Goal: Contribute content: Contribute content

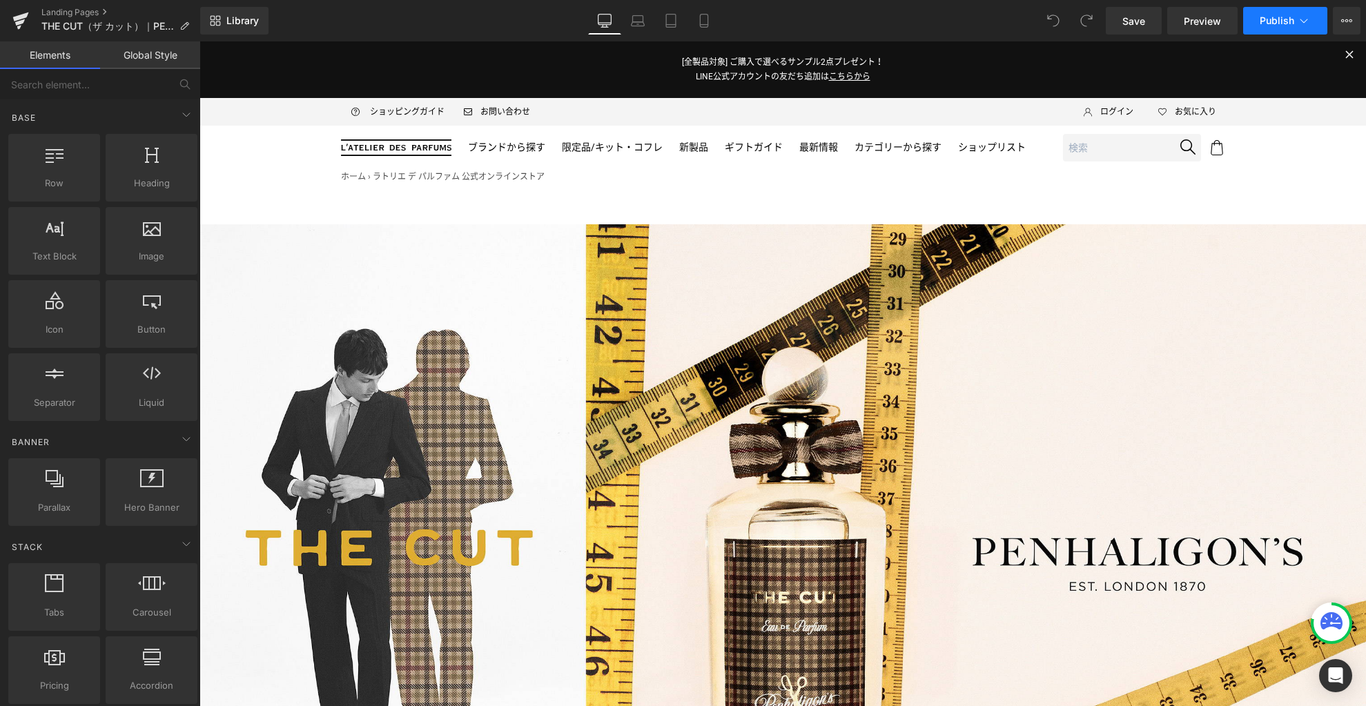
click at [1300, 21] on icon at bounding box center [1304, 21] width 14 height 14
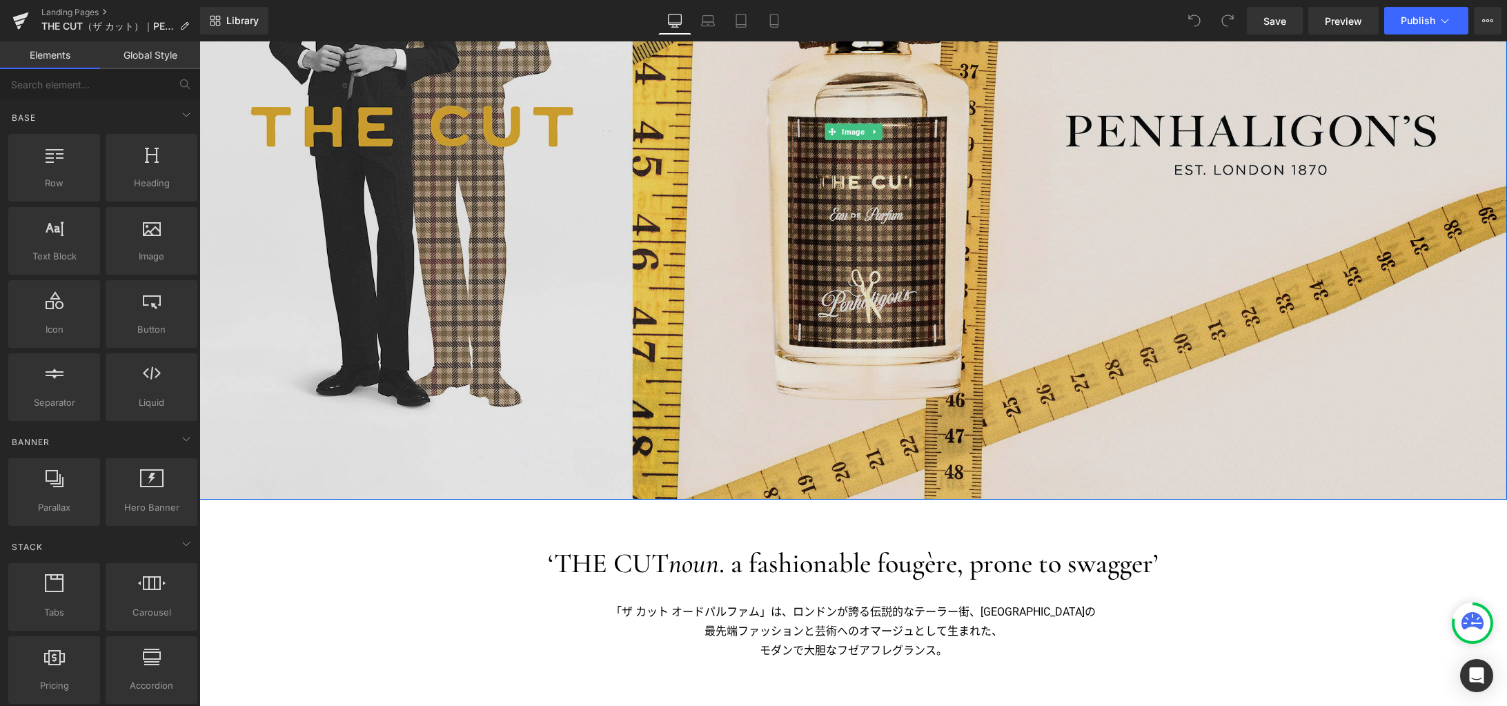
scroll to position [682, 0]
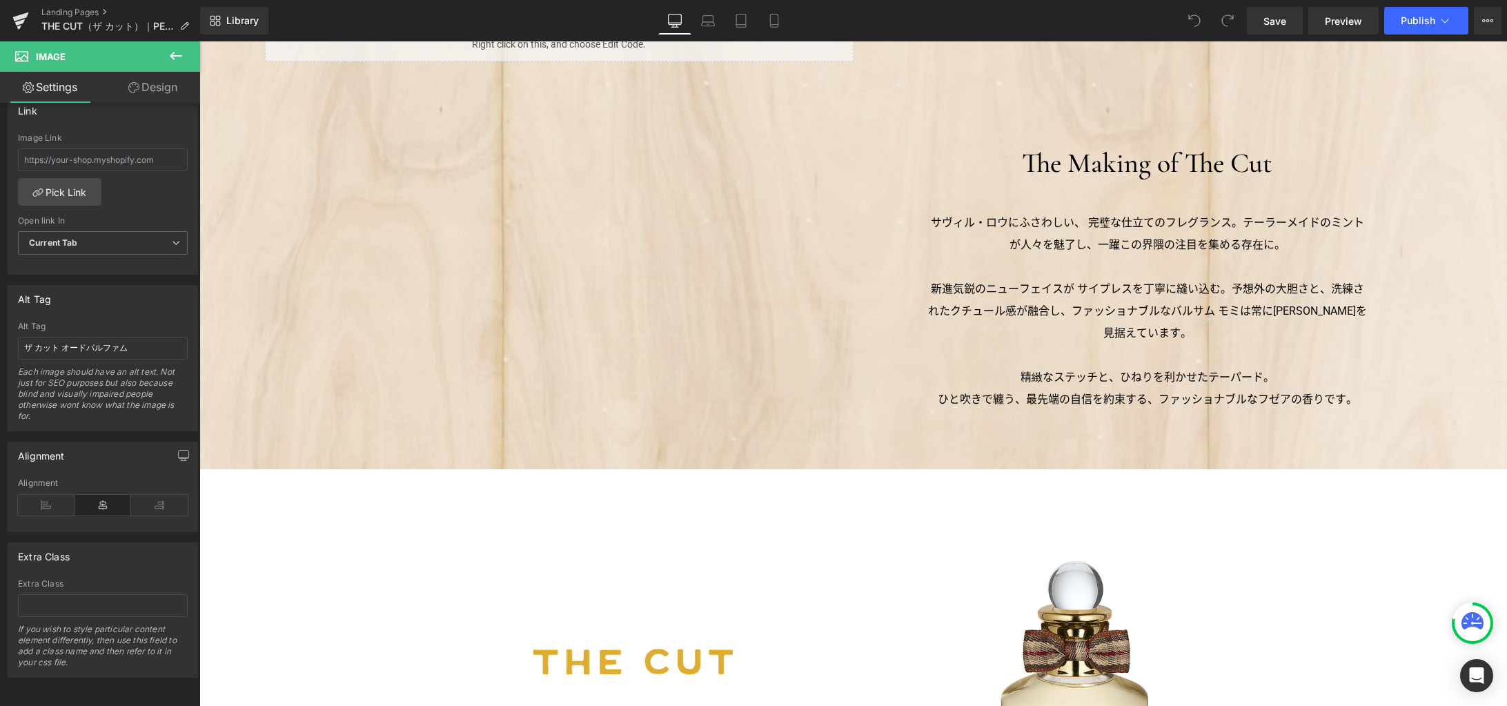
scroll to position [1674, 0]
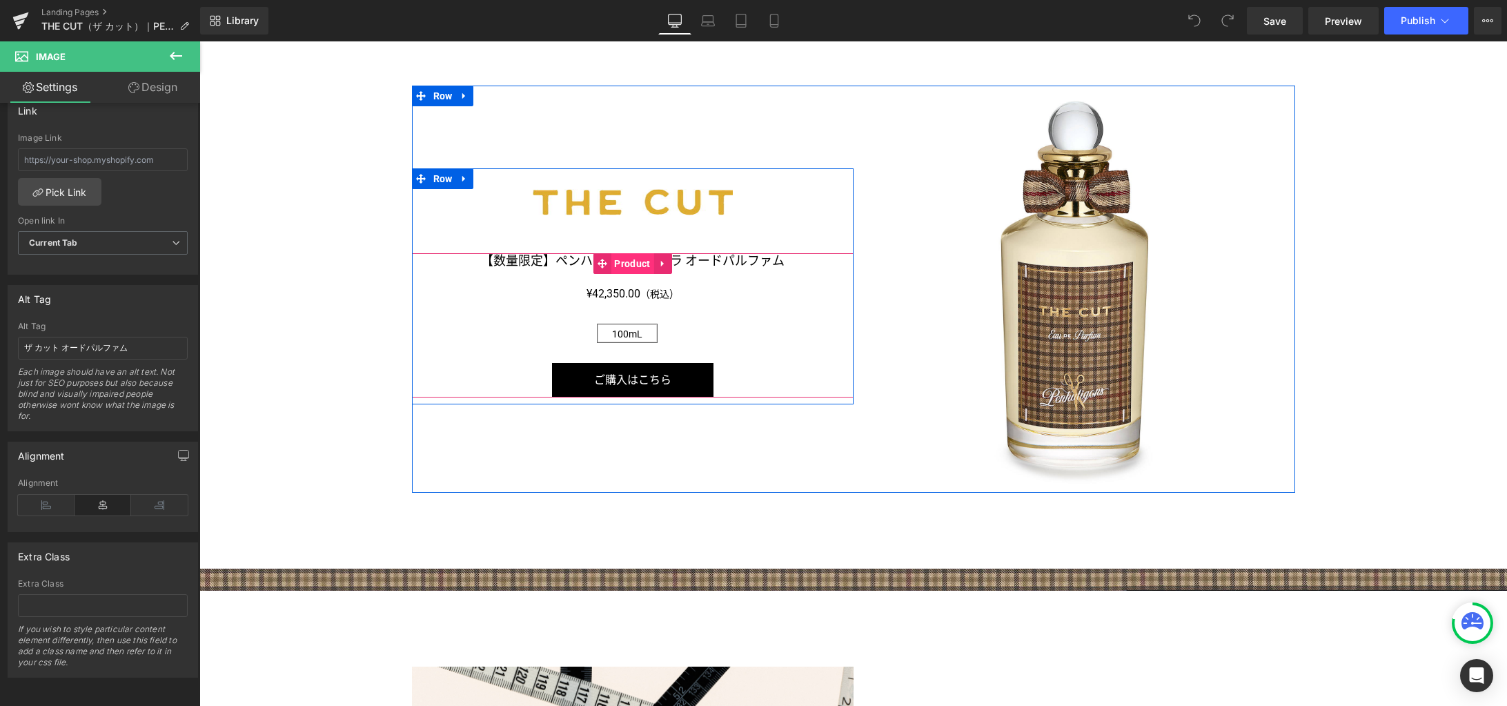
click at [629, 264] on span "Product" at bounding box center [632, 263] width 43 height 21
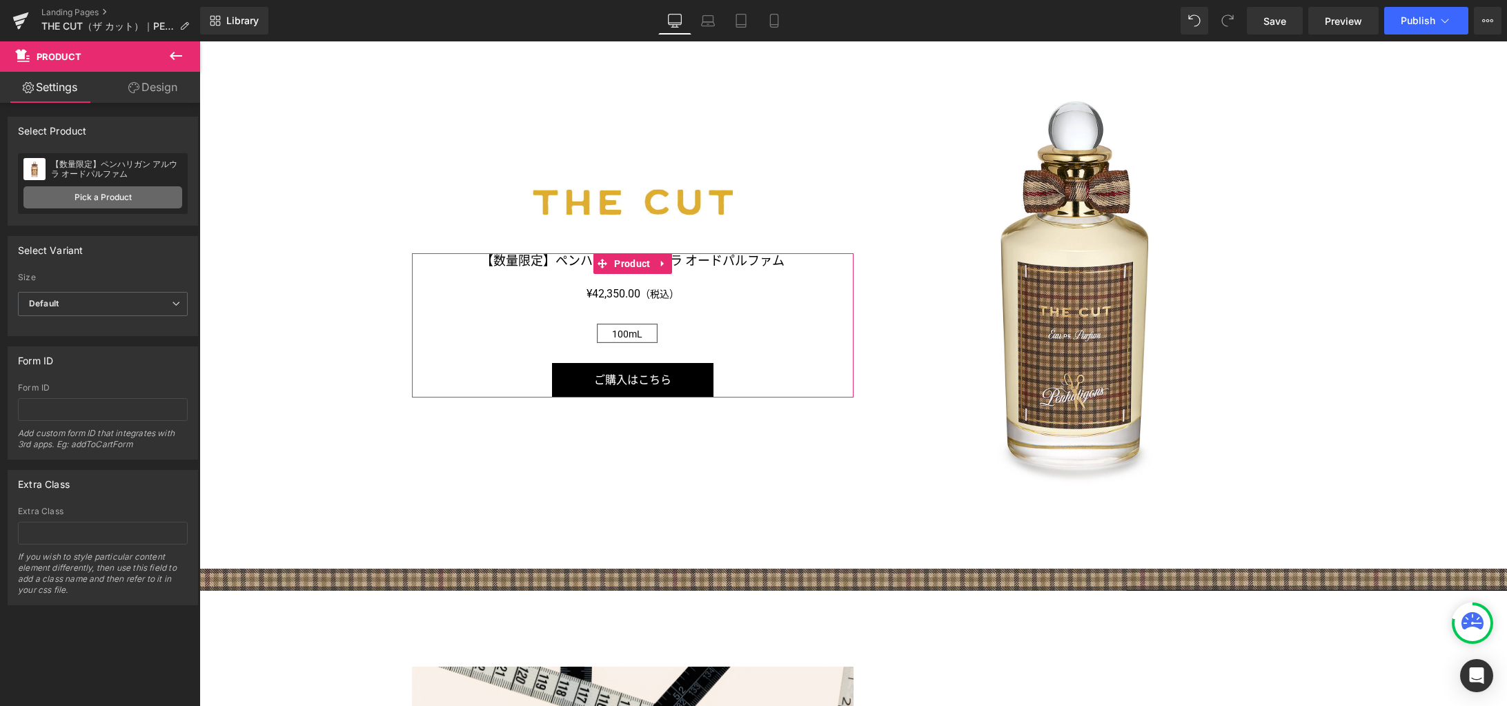
click at [110, 197] on link "Pick a Product" at bounding box center [102, 197] width 159 height 22
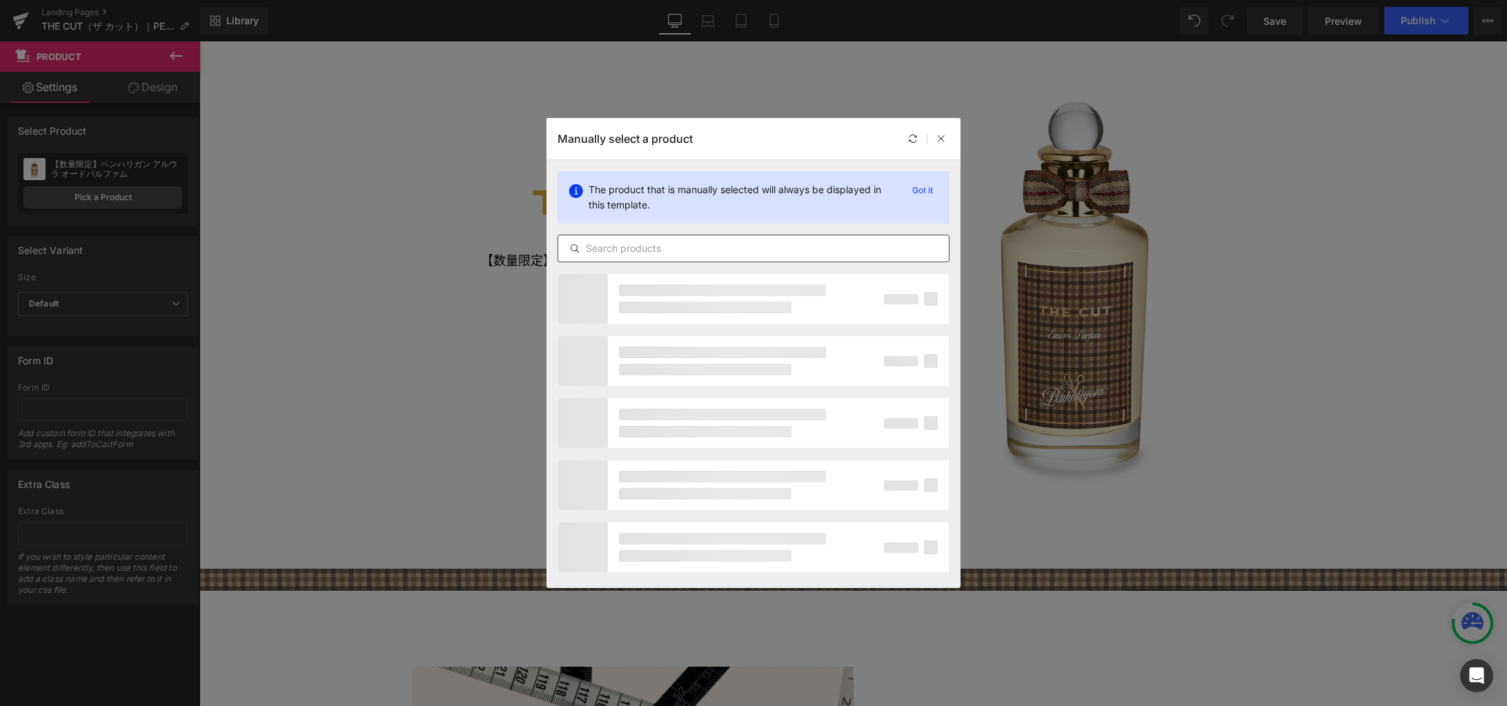
click at [631, 249] on input "text" at bounding box center [753, 248] width 391 height 17
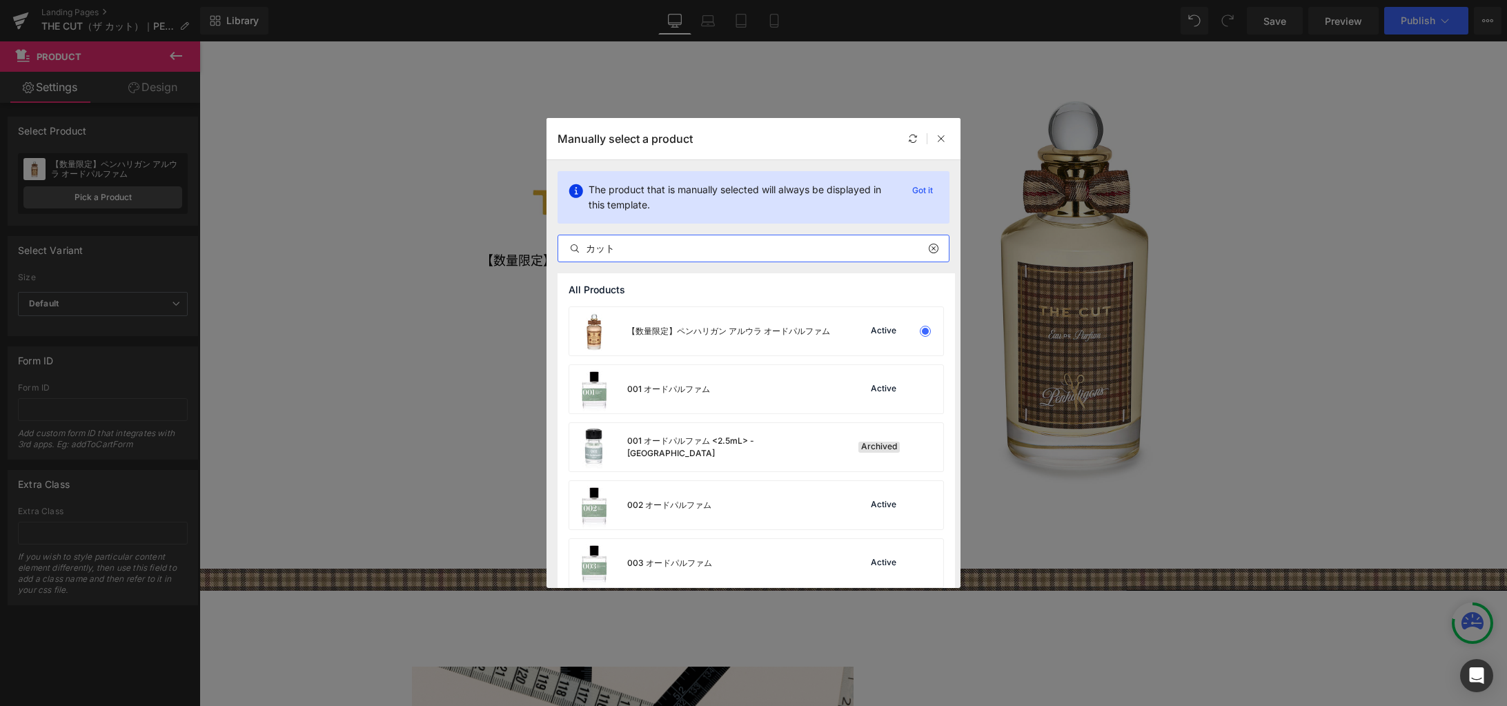
click at [588, 248] on input "カット" at bounding box center [753, 248] width 391 height 17
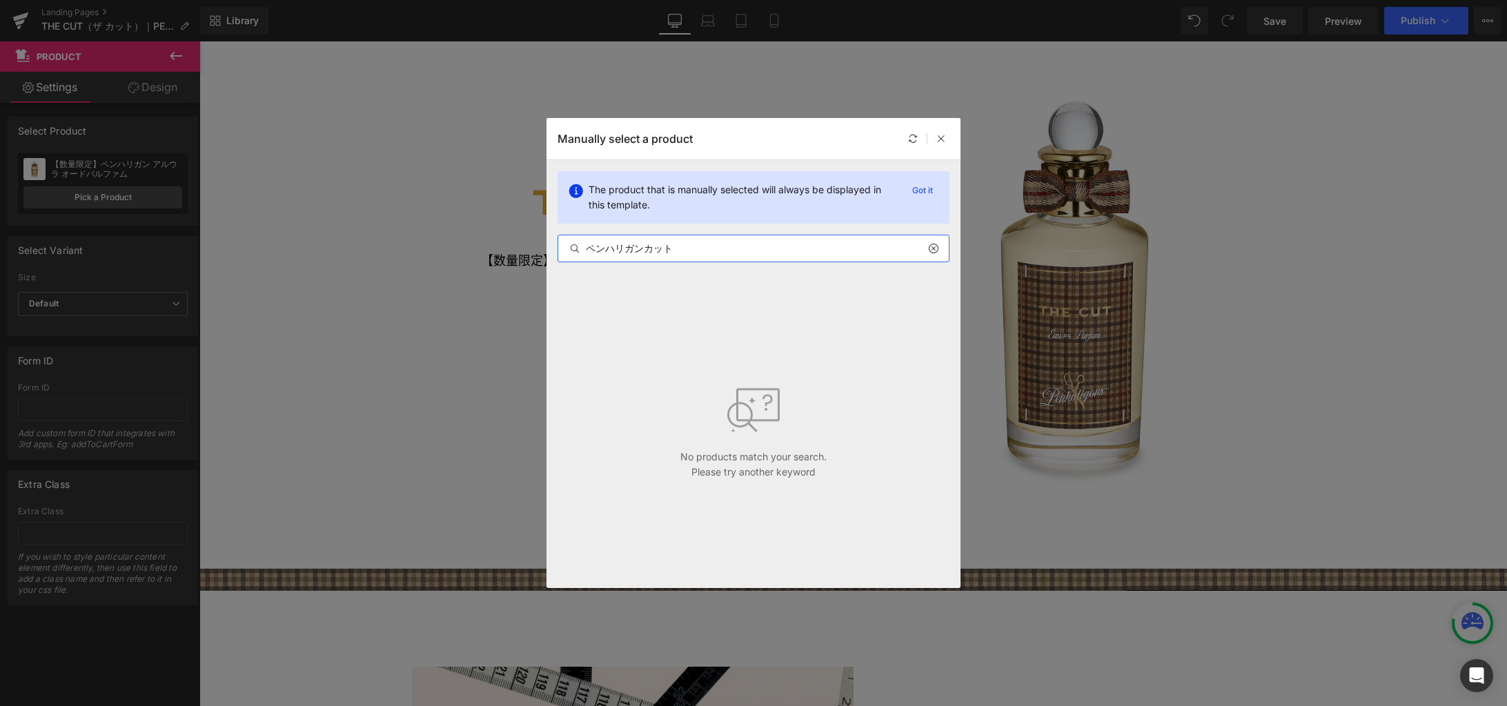
drag, startPoint x: 639, startPoint y: 250, endPoint x: 556, endPoint y: 243, distance: 83.1
click at [556, 243] on div "The product that is manually selected will always be displayed in this template…" at bounding box center [754, 216] width 414 height 113
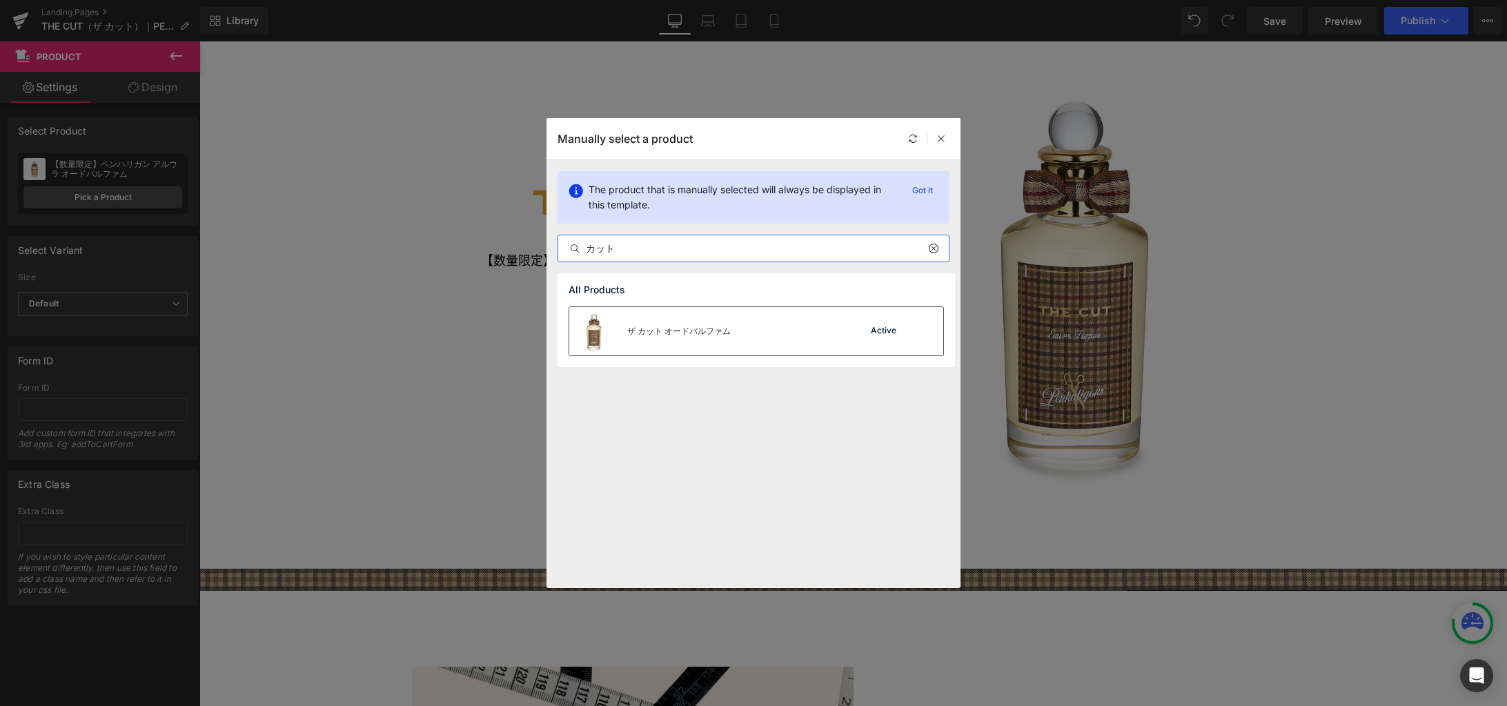
type input "カット"
click at [678, 335] on div "ザ カット オードパルファム" at bounding box center [679, 331] width 104 height 12
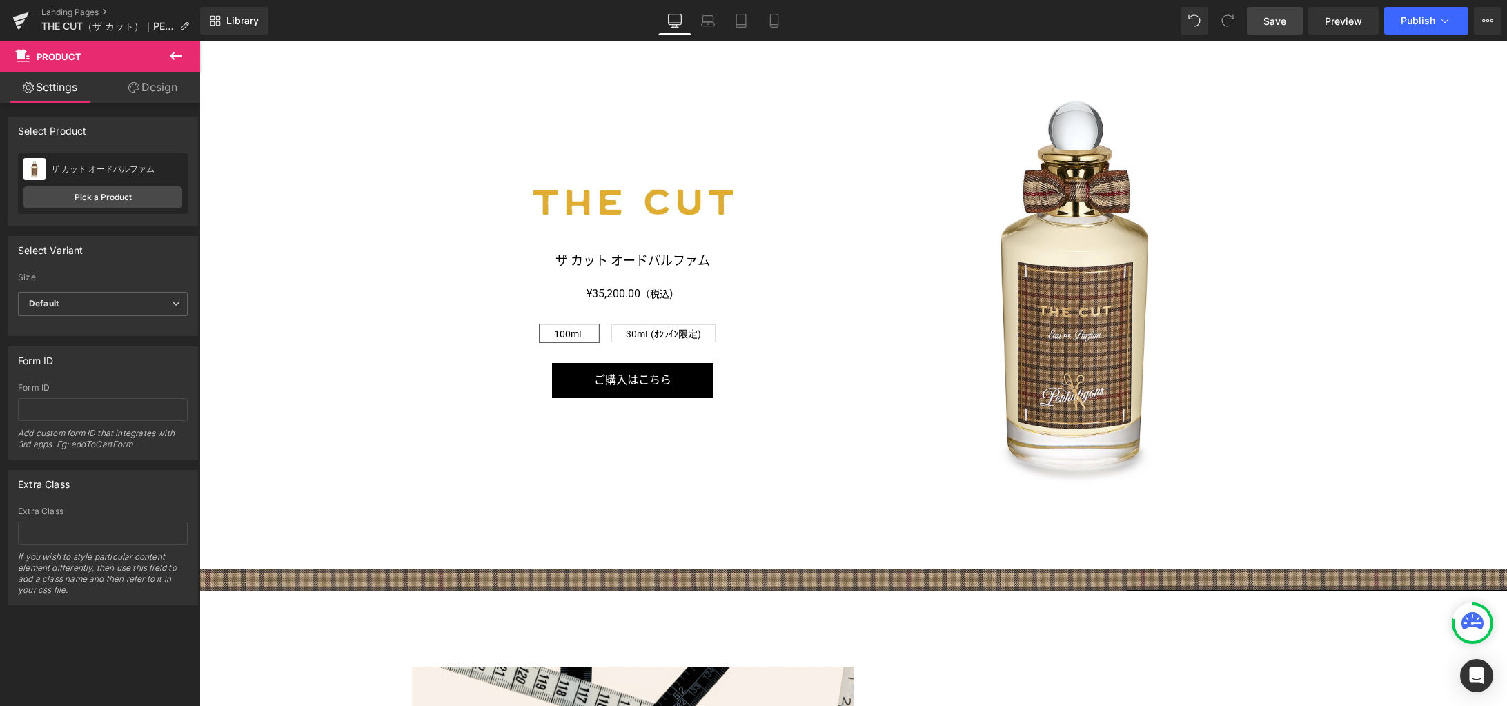
click at [1276, 24] on span "Save" at bounding box center [1274, 21] width 23 height 14
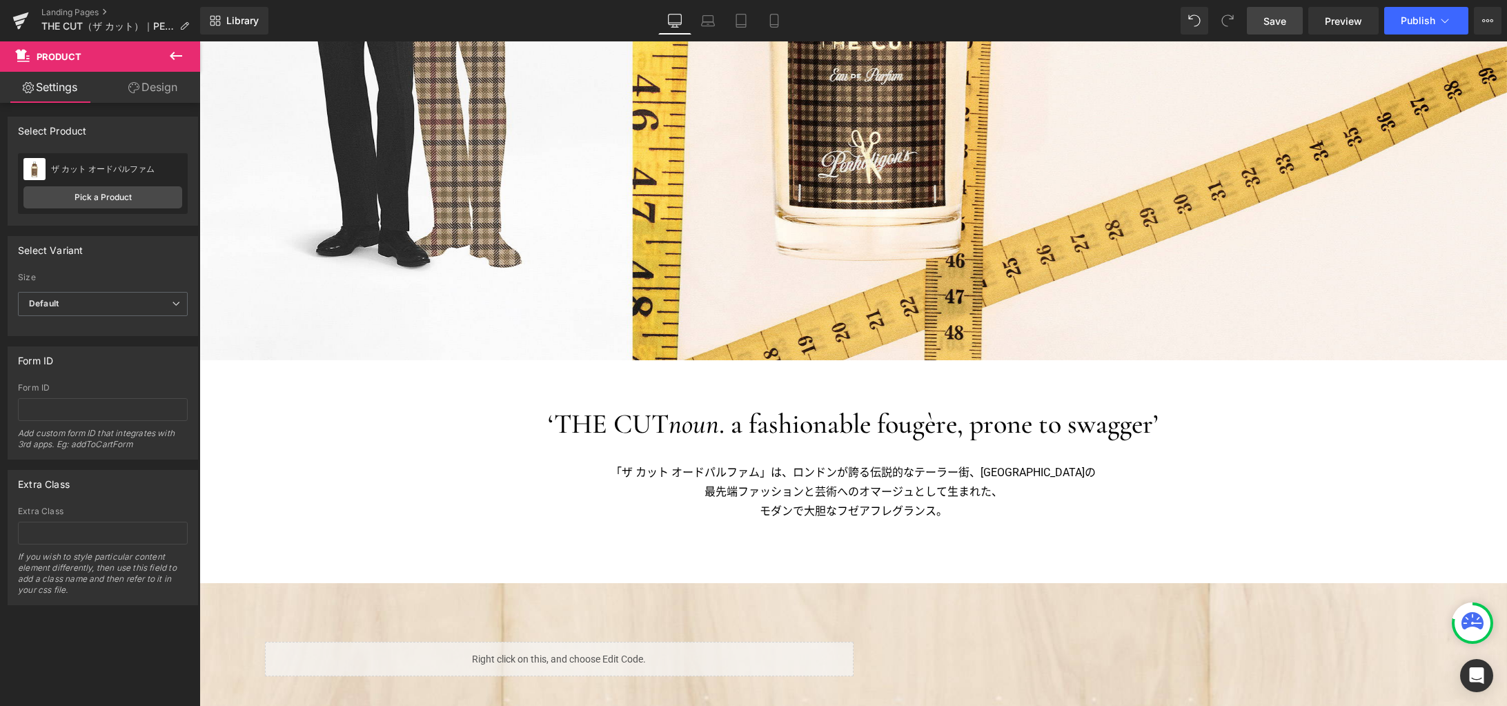
scroll to position [629, 0]
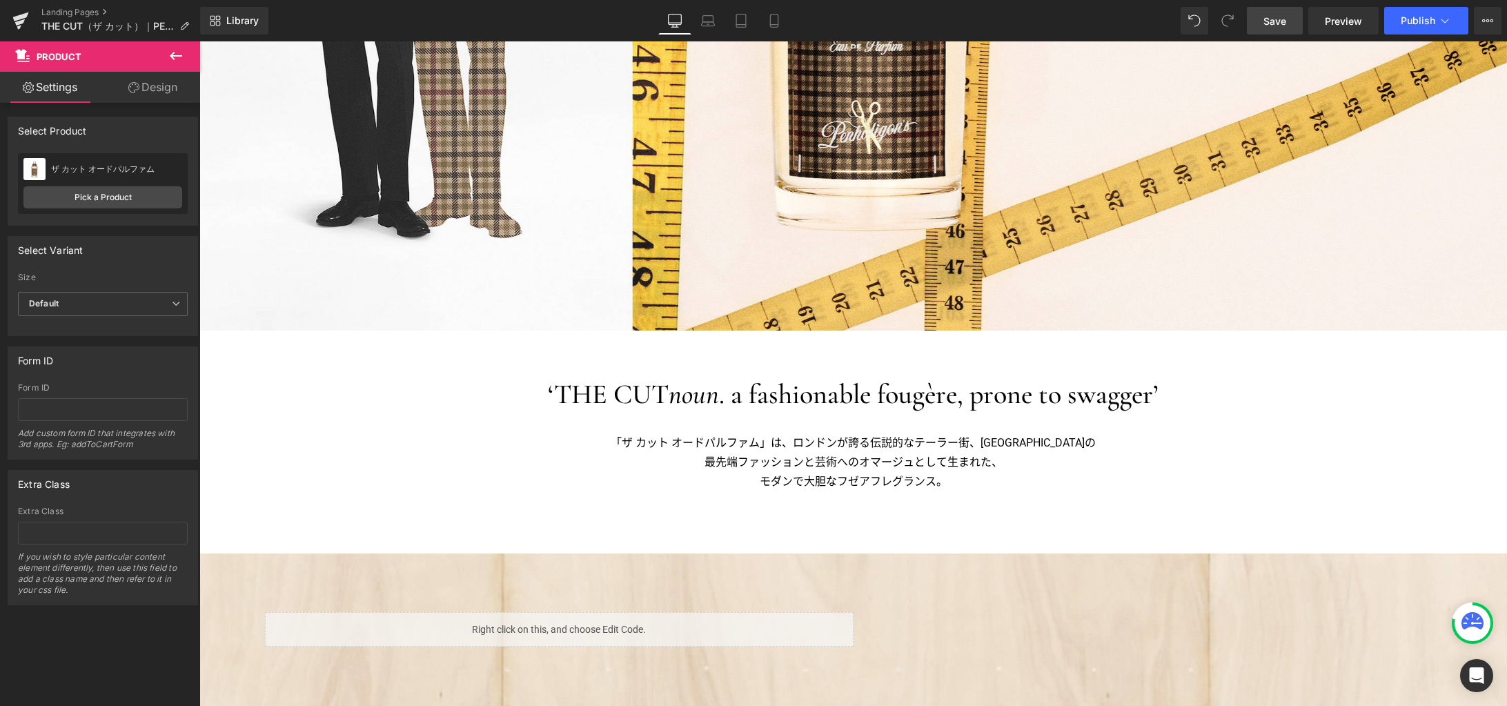
click at [814, 454] on div "「ザ カット オードパルファム」は、ロンドンが誇る伝説的なテーラー街、[GEOGRAPHIC_DATA]の 最先端ファッションと芸術へのオマージュとして生まれ…" at bounding box center [853, 462] width 883 height 58
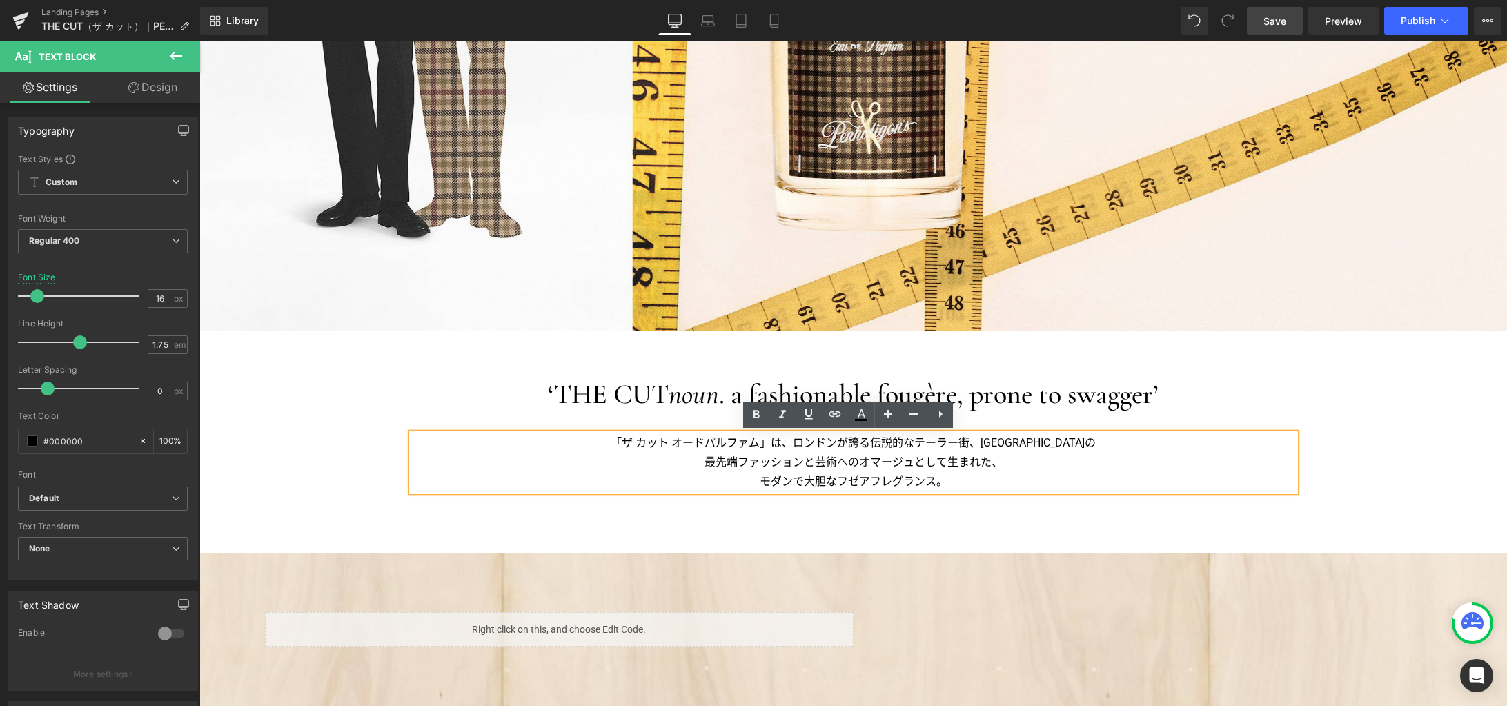
click at [814, 446] on p "「ザ カット オードパルファム」は、ロンドンが誇る伝説的なテーラー街、[GEOGRAPHIC_DATA]の" at bounding box center [853, 442] width 883 height 19
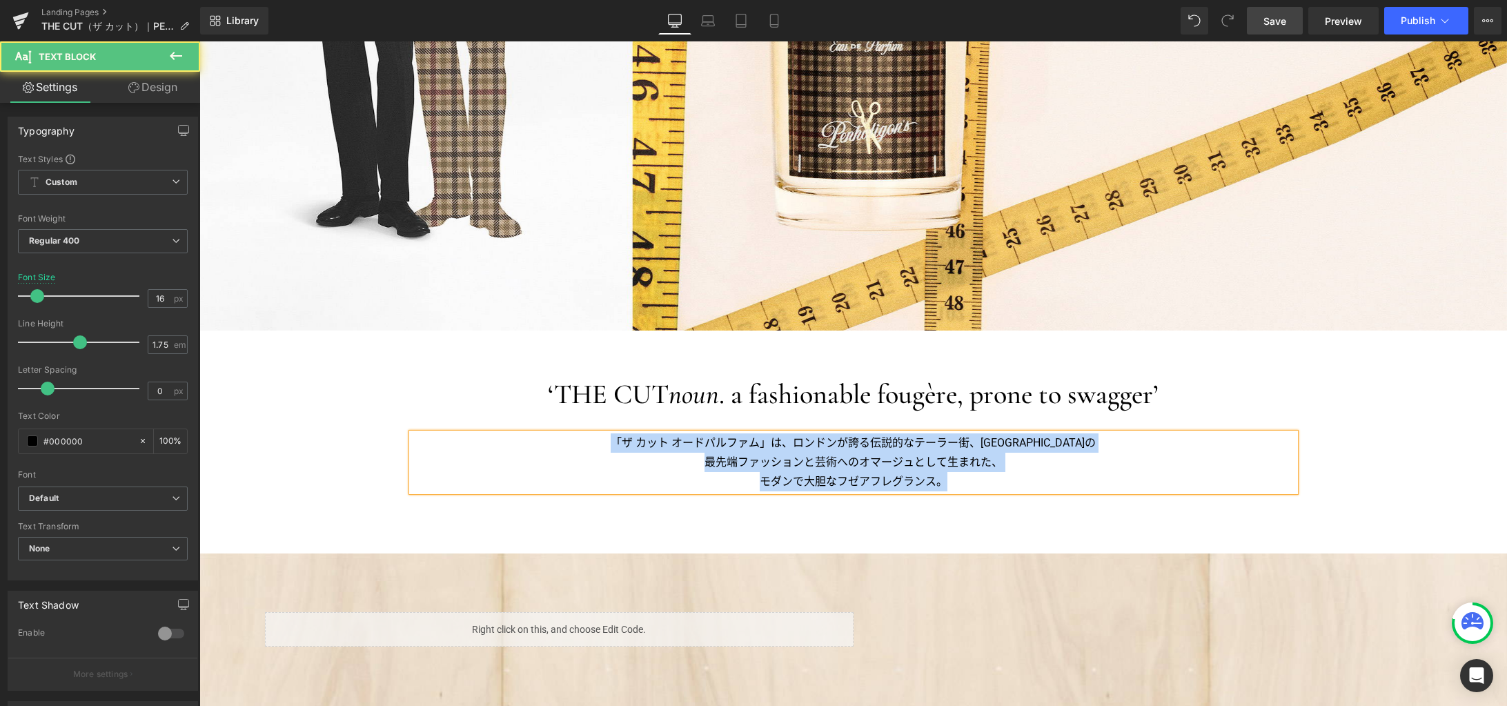
copy div "「ザ カット オードパルファム」は、ロンドンが誇る伝説的なテーラー街、[GEOGRAPHIC_DATA]の 最先端ファッションと芸術へのオマージュとして生まれ…"
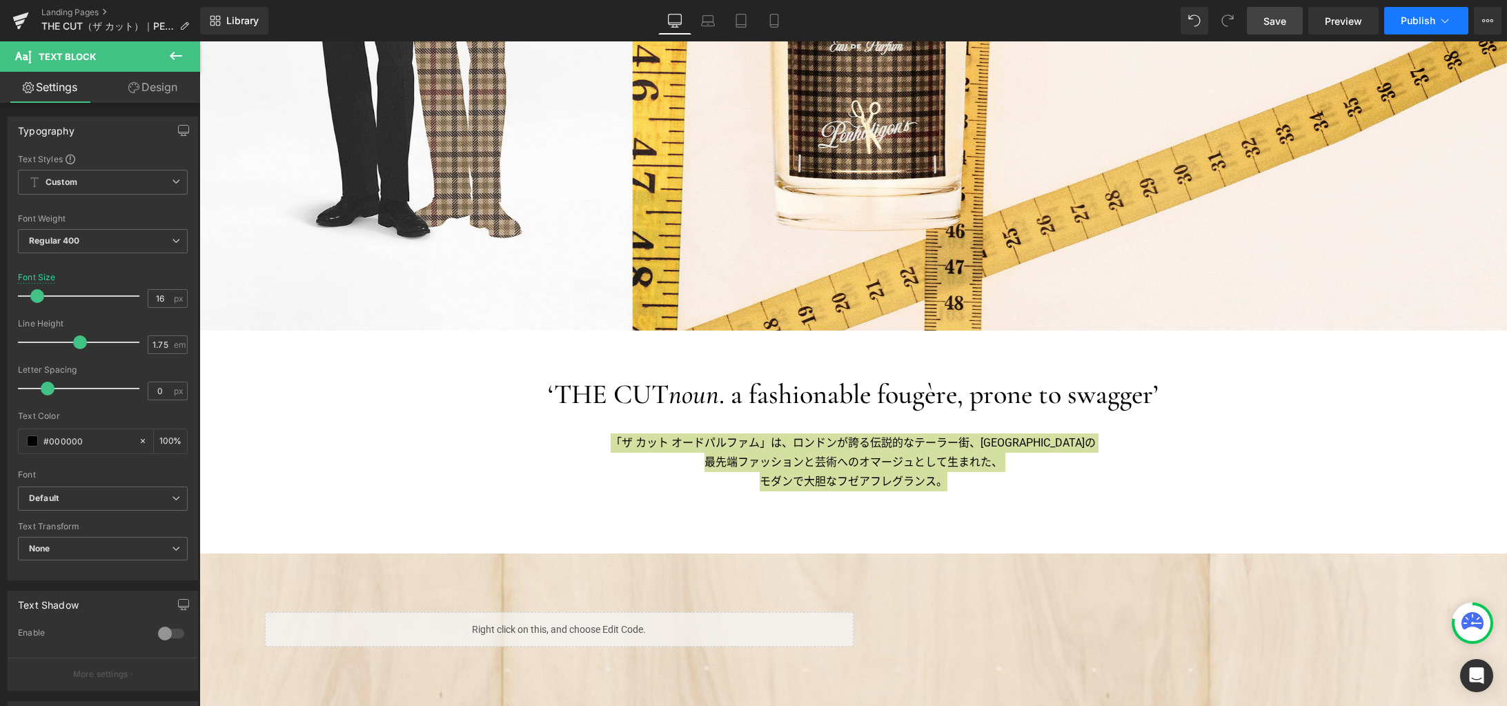
click at [1365, 19] on icon at bounding box center [1446, 21] width 8 height 4
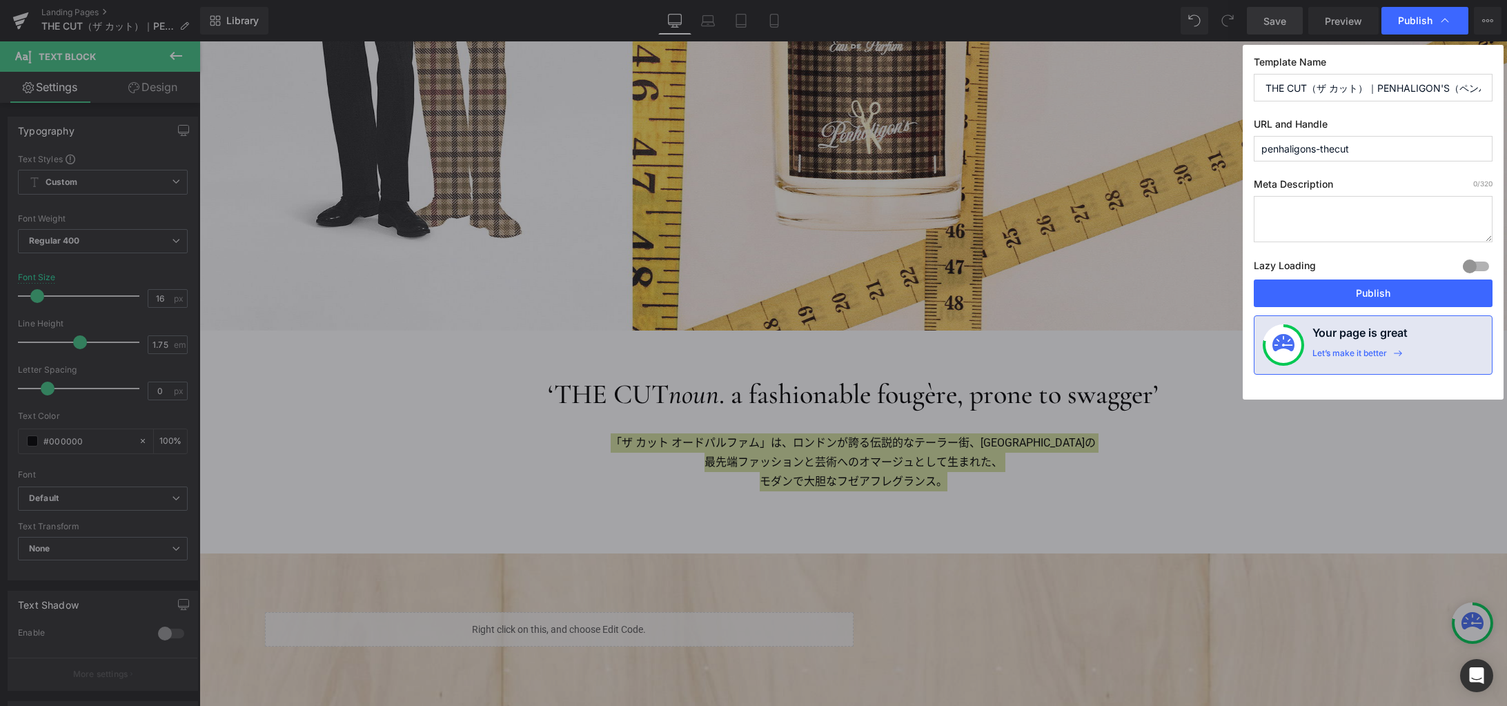
click at [1356, 205] on textarea at bounding box center [1373, 219] width 239 height 46
paste textarea "「ザ カット オードパルファム」は、ロンドンが誇る伝説的な[GEOGRAPHIC_DATA]、[GEOGRAPHIC_DATA]の最先端ファッションと芸術への…"
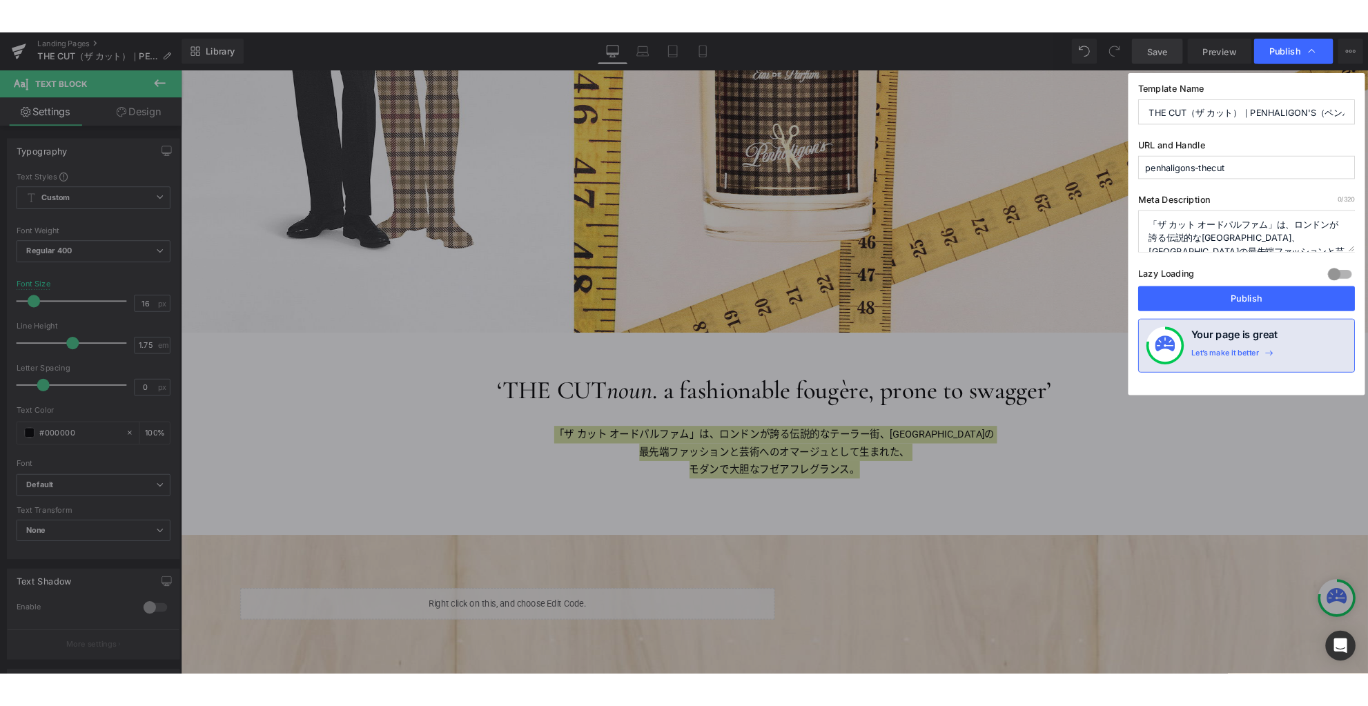
scroll to position [34, 0]
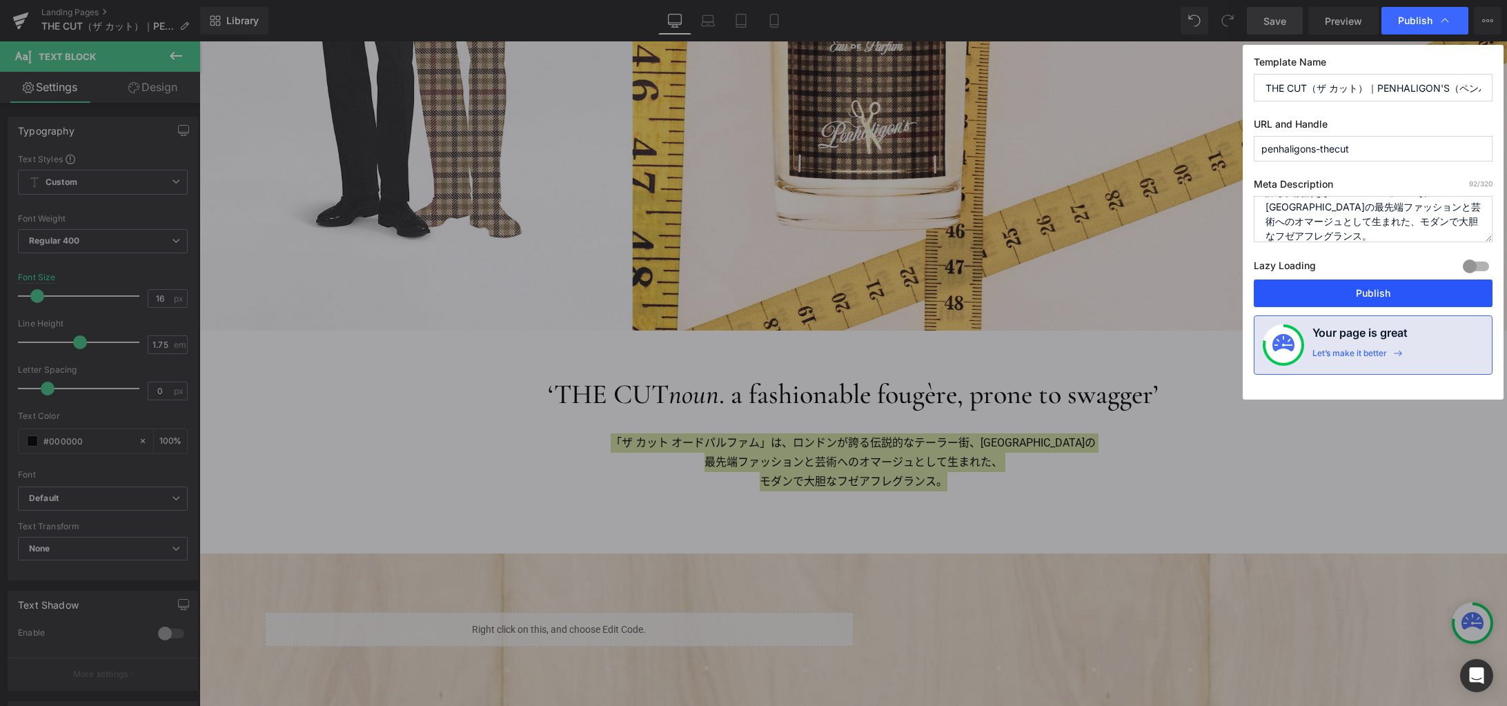
type textarea "「ザ カット オードパルファム」は、ロンドンが誇る伝説的な[GEOGRAPHIC_DATA]、[GEOGRAPHIC_DATA]の最先端ファッションと芸術への…"
click at [1365, 295] on button "Publish" at bounding box center [1373, 293] width 239 height 28
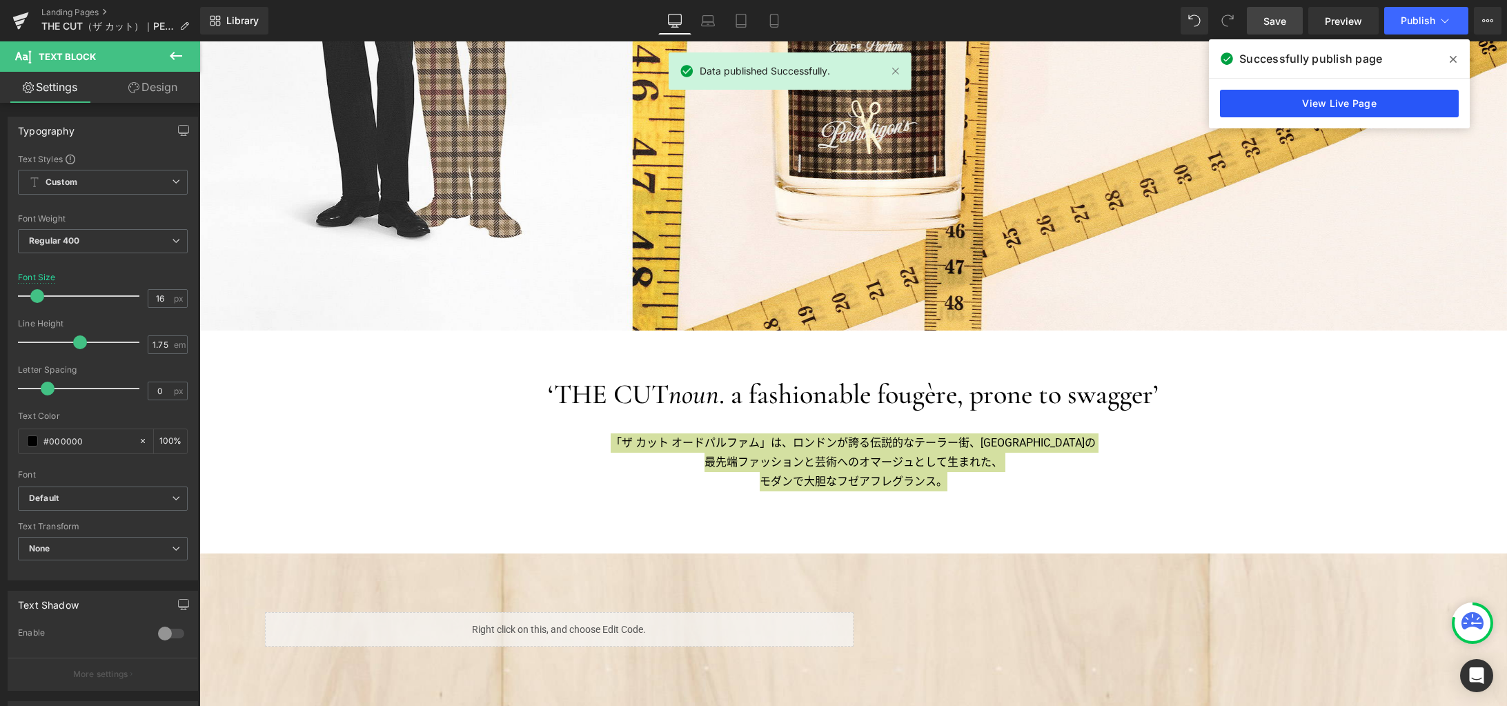
click at [1349, 104] on link "View Live Page" at bounding box center [1339, 104] width 239 height 28
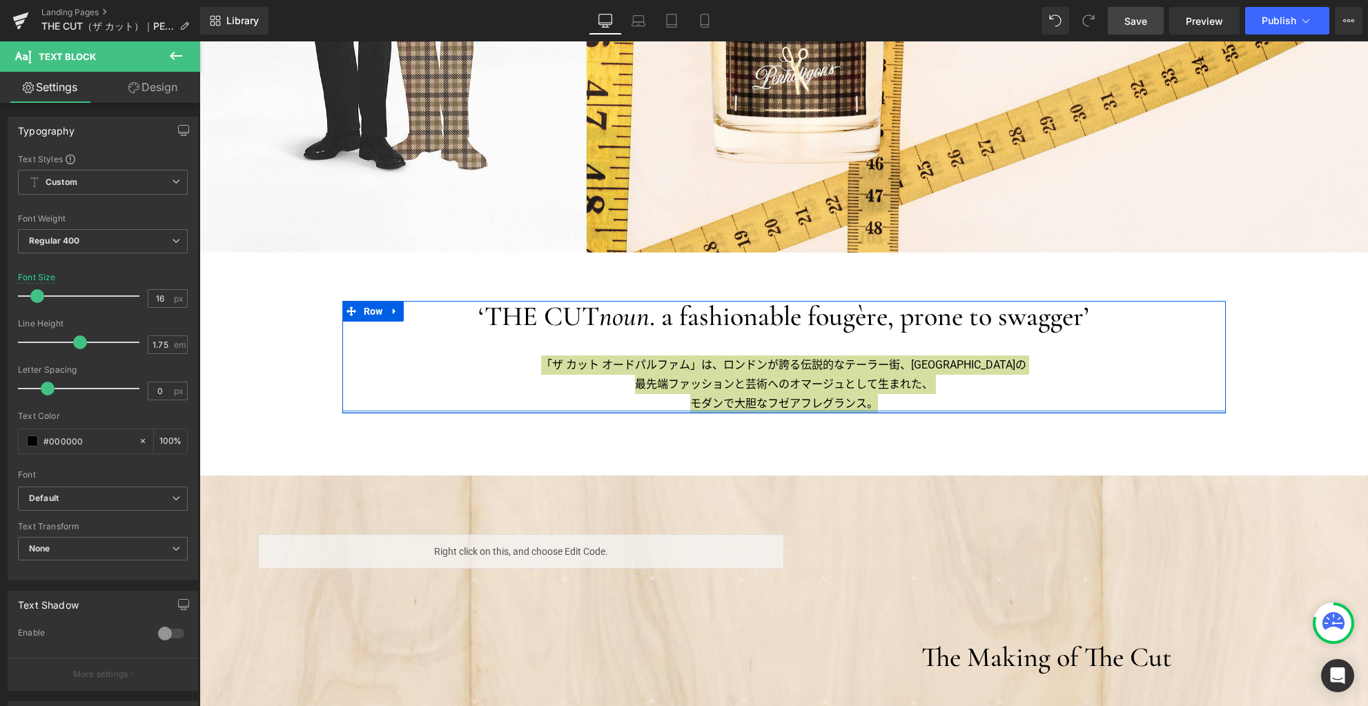
click at [915, 411] on div at bounding box center [783, 411] width 883 height 3
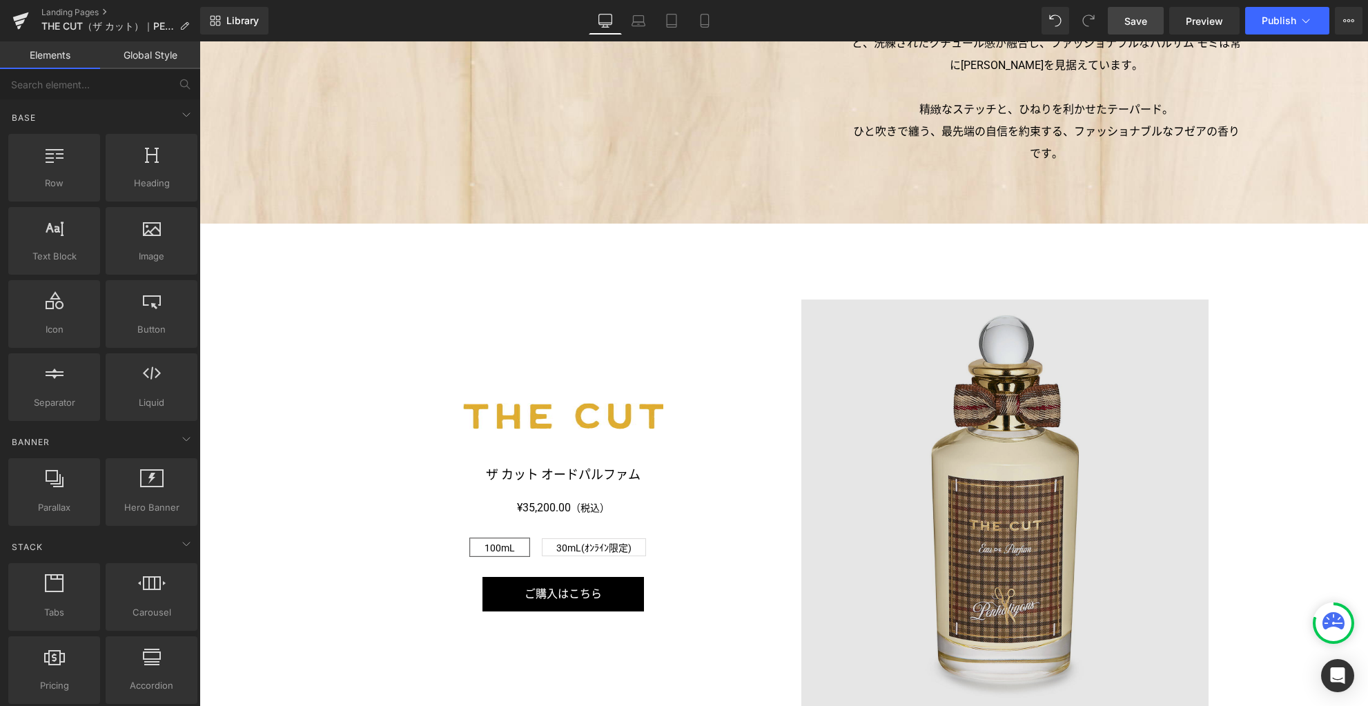
scroll to position [1424, 0]
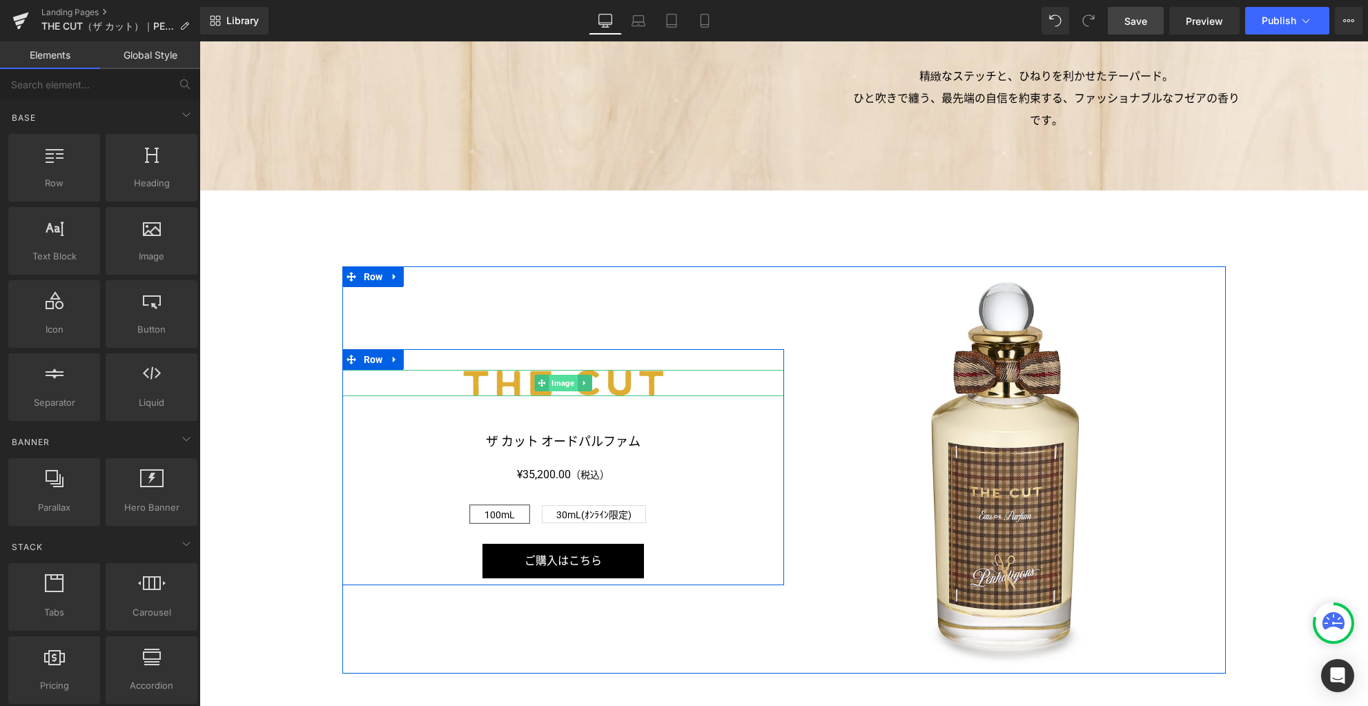
click at [560, 382] on span "Image" at bounding box center [563, 383] width 28 height 17
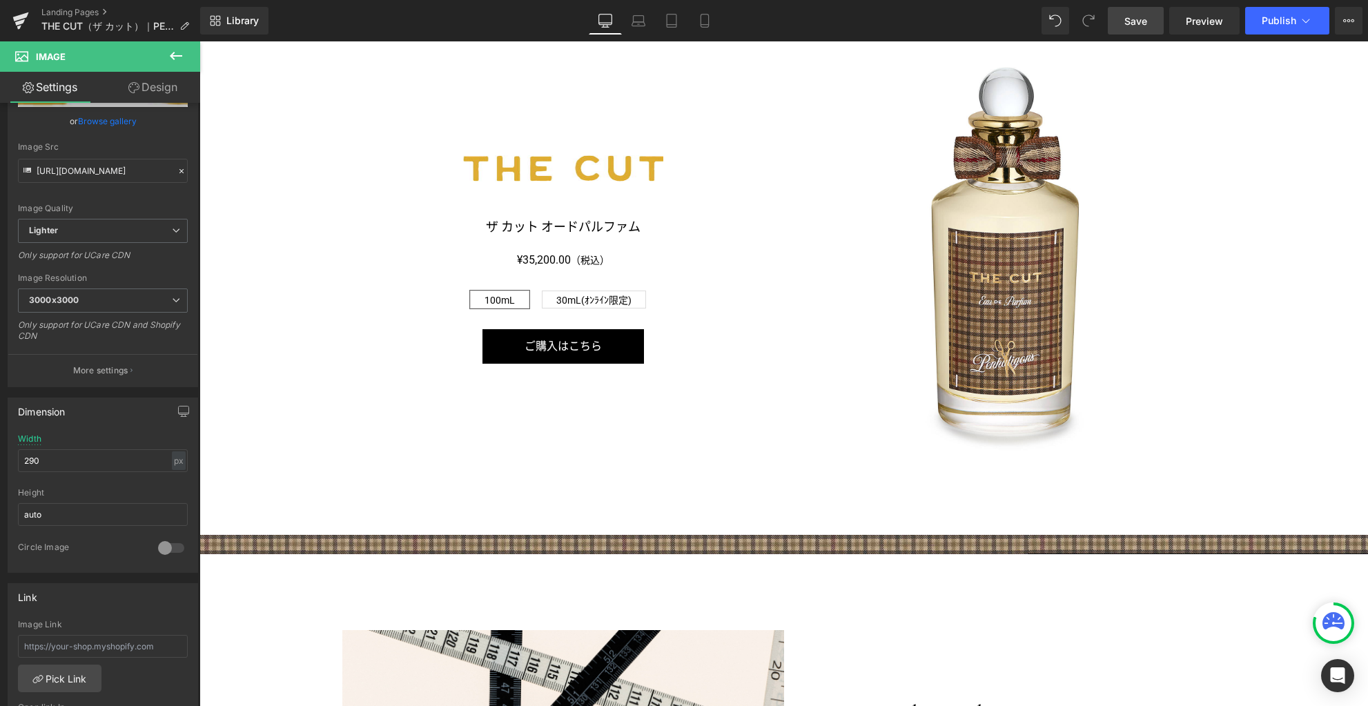
scroll to position [1580, 0]
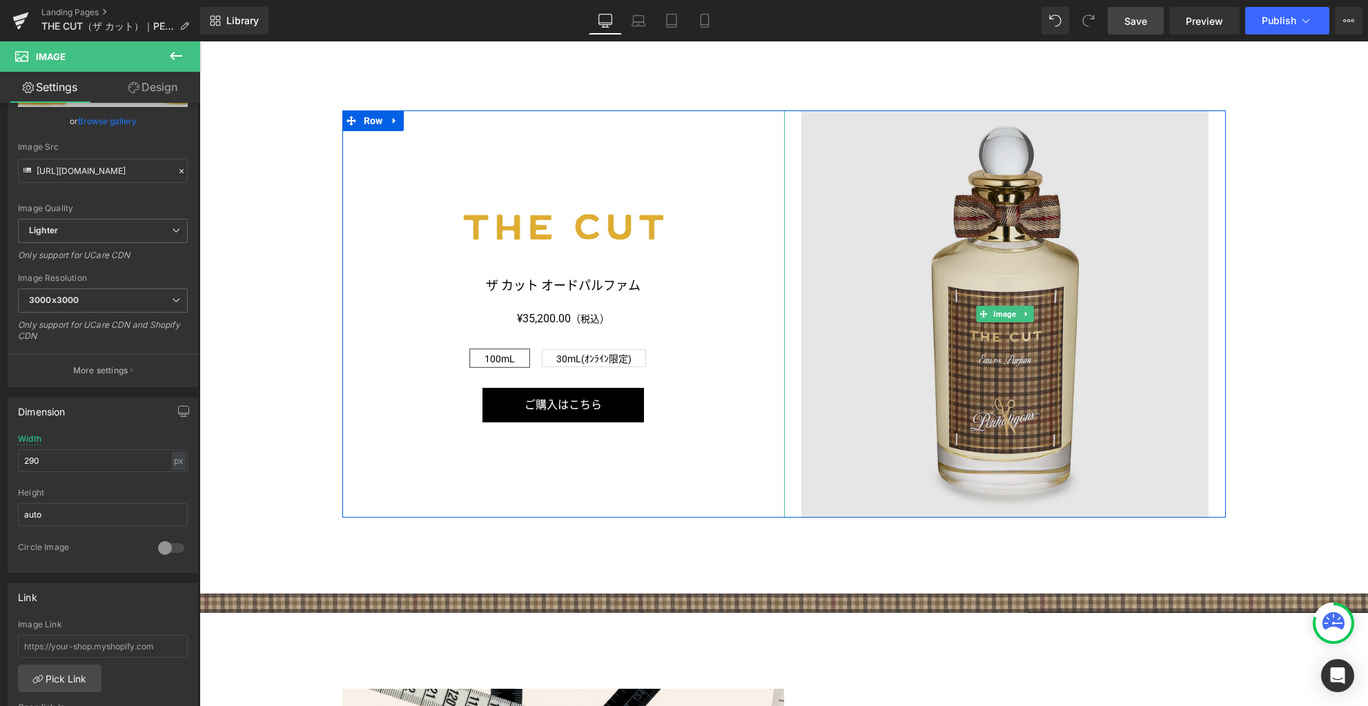
click at [999, 360] on img at bounding box center [1004, 313] width 407 height 407
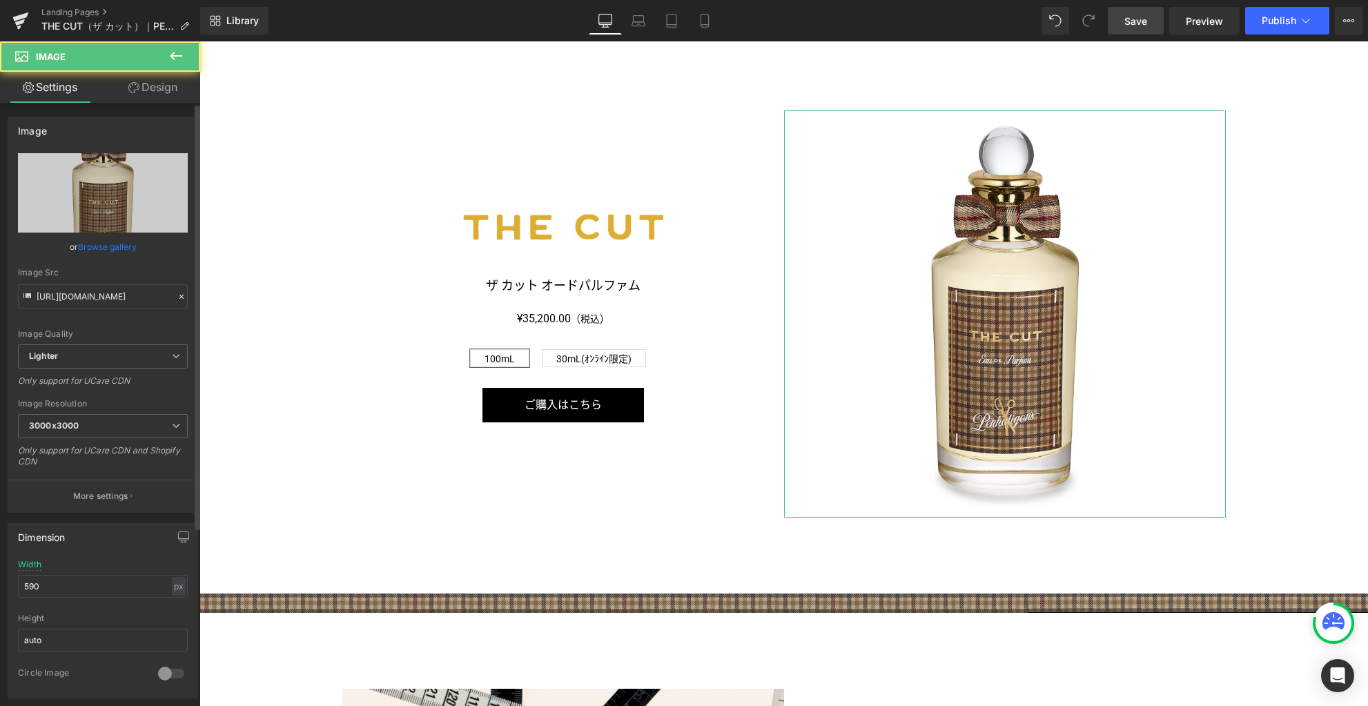
scroll to position [467, 0]
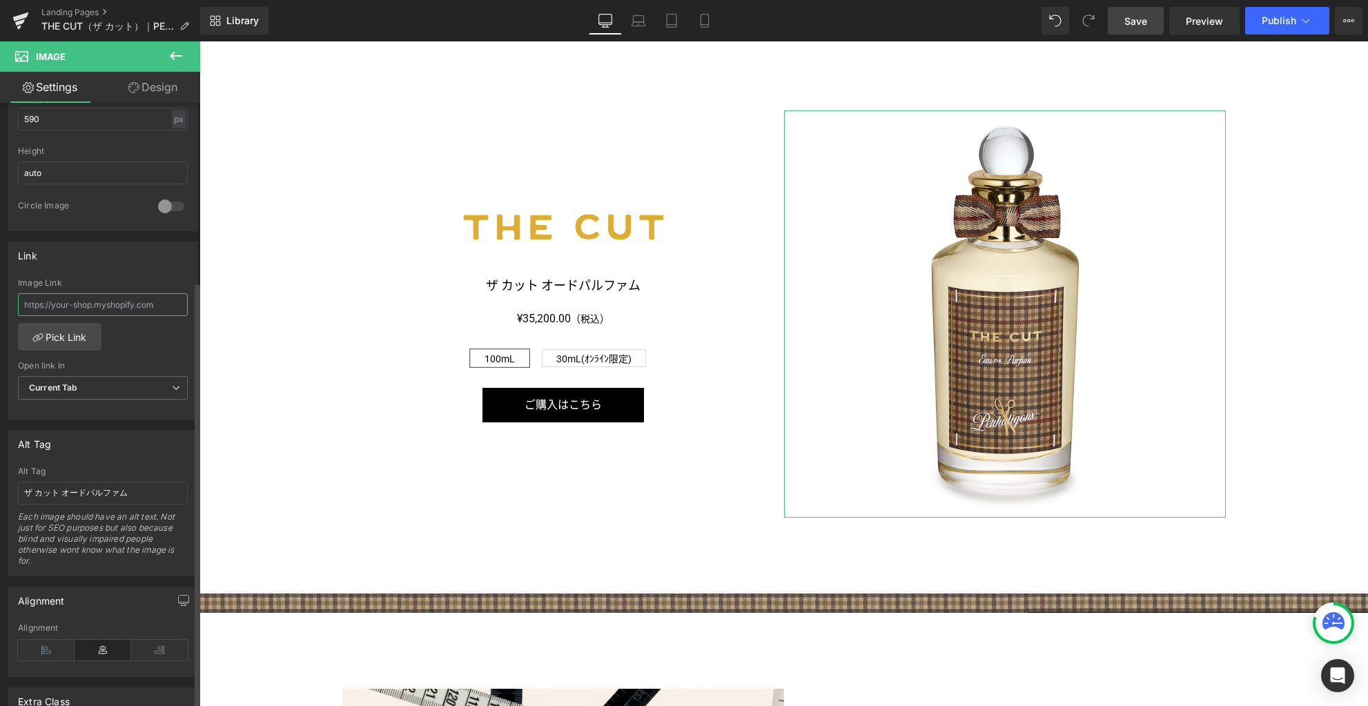
click at [121, 302] on input "text" at bounding box center [103, 304] width 170 height 23
paste input "/products/pen-the-cut-edp"
type input "/products/pen-the-cut-edp"
click at [647, 31] on link "Laptop" at bounding box center [638, 21] width 33 height 28
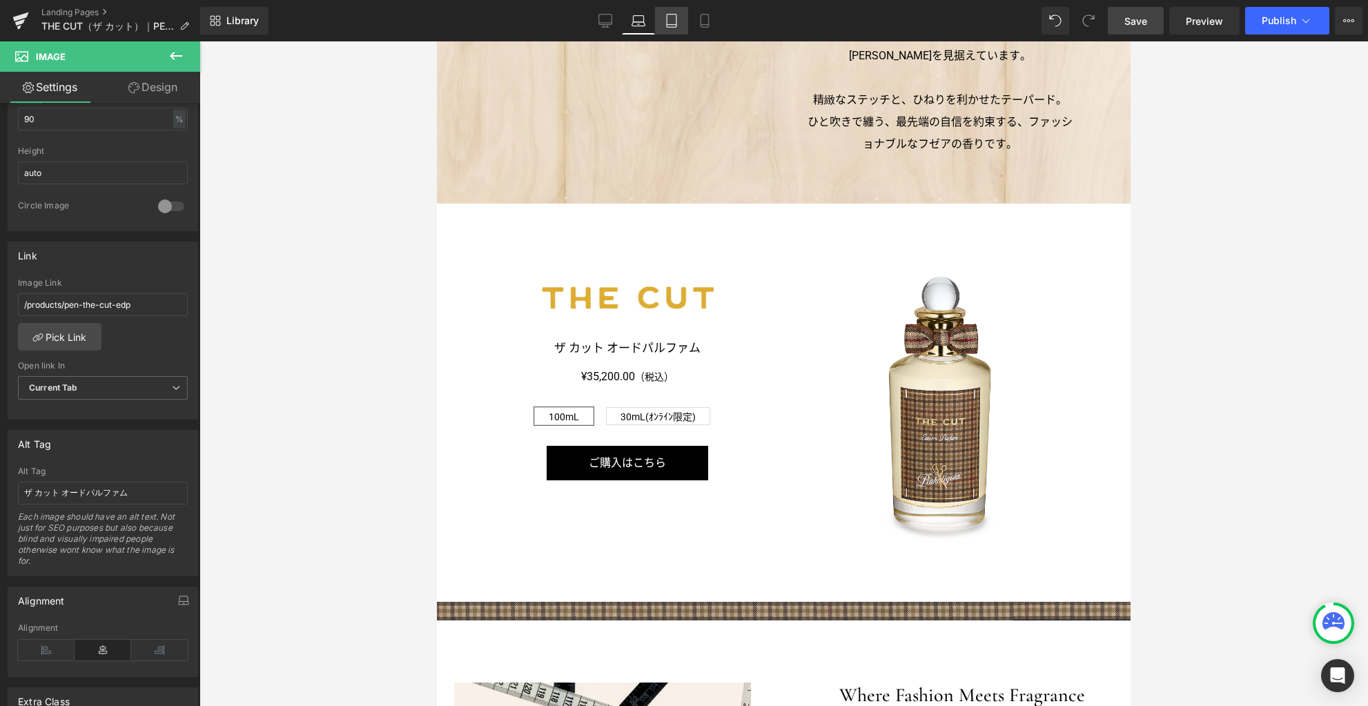
click at [665, 26] on icon at bounding box center [672, 21] width 14 height 14
type input "100"
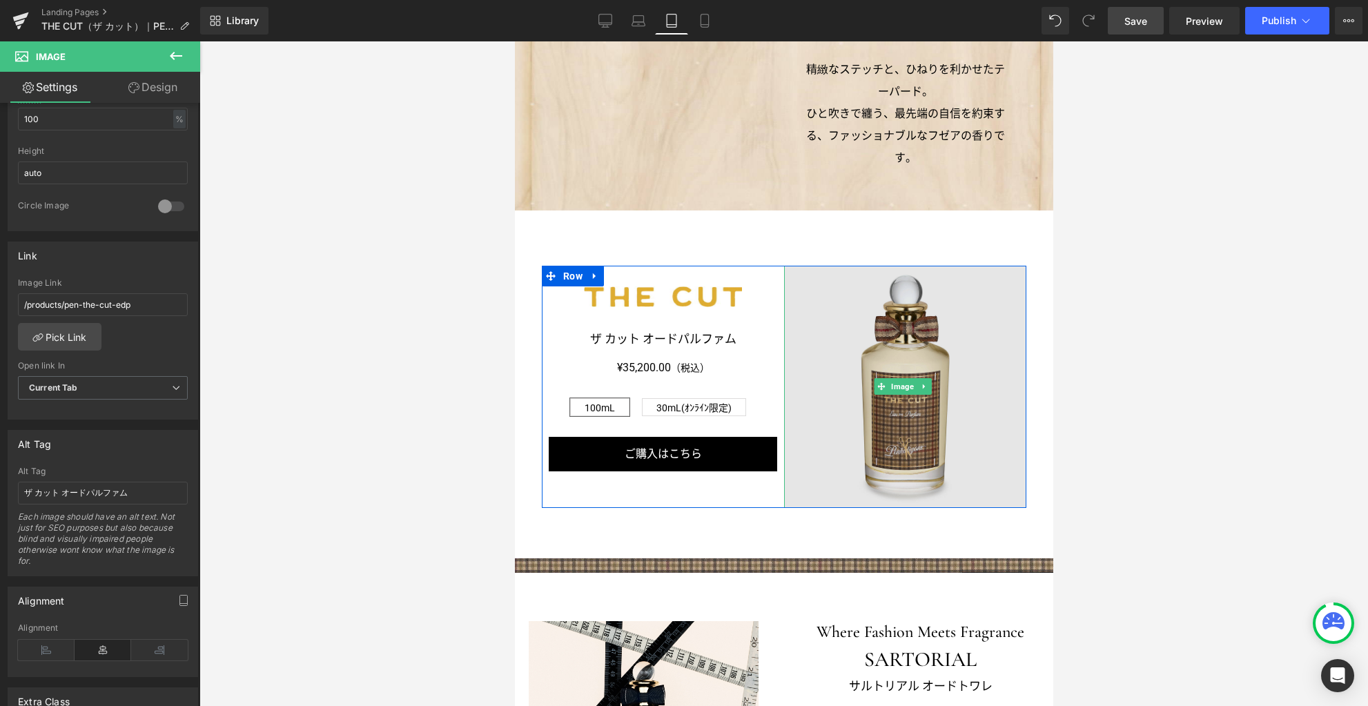
click at [908, 433] on img at bounding box center [904, 387] width 242 height 242
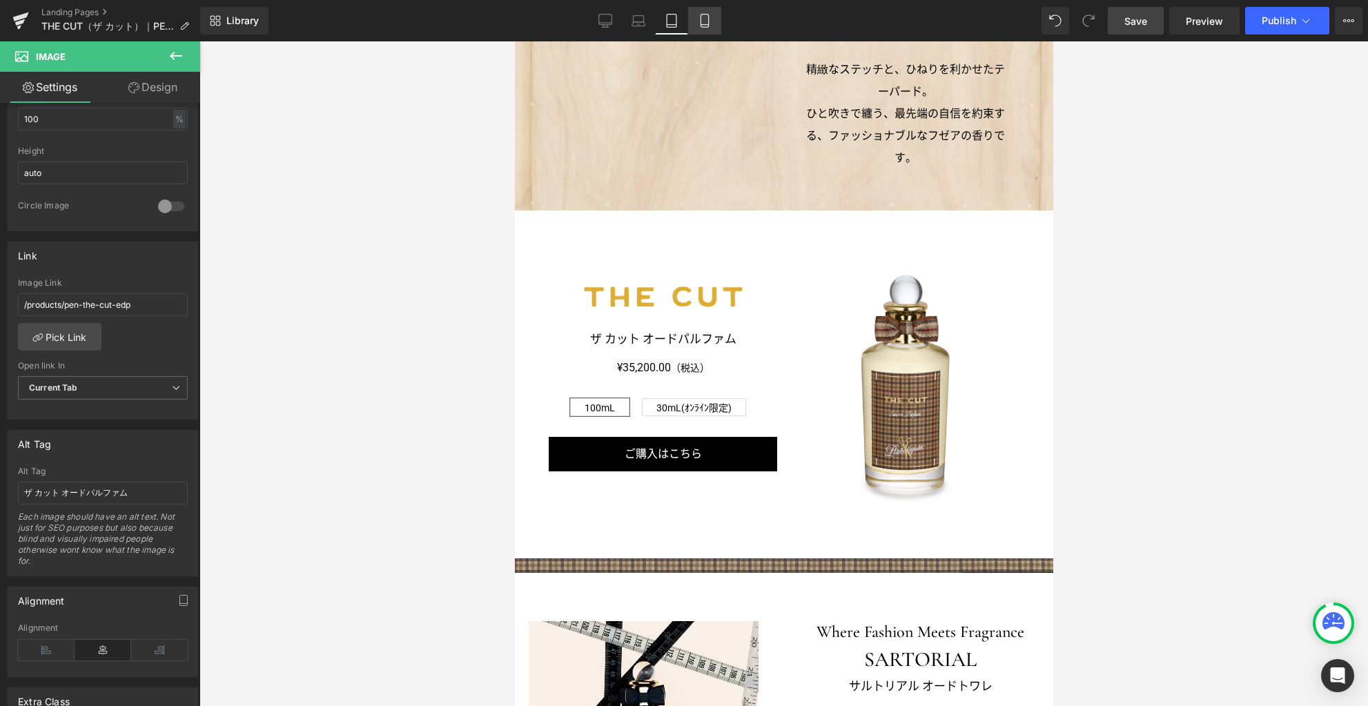
click at [708, 20] on icon at bounding box center [704, 20] width 8 height 13
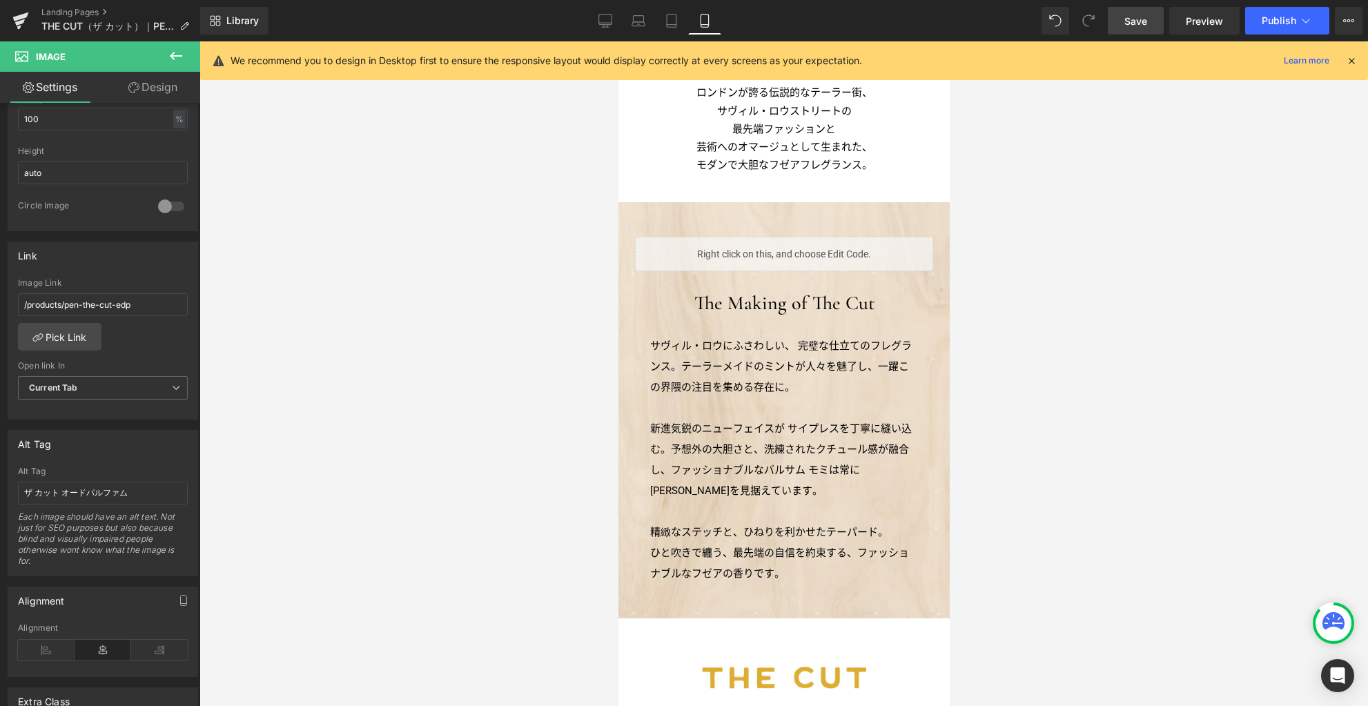
scroll to position [1035, 0]
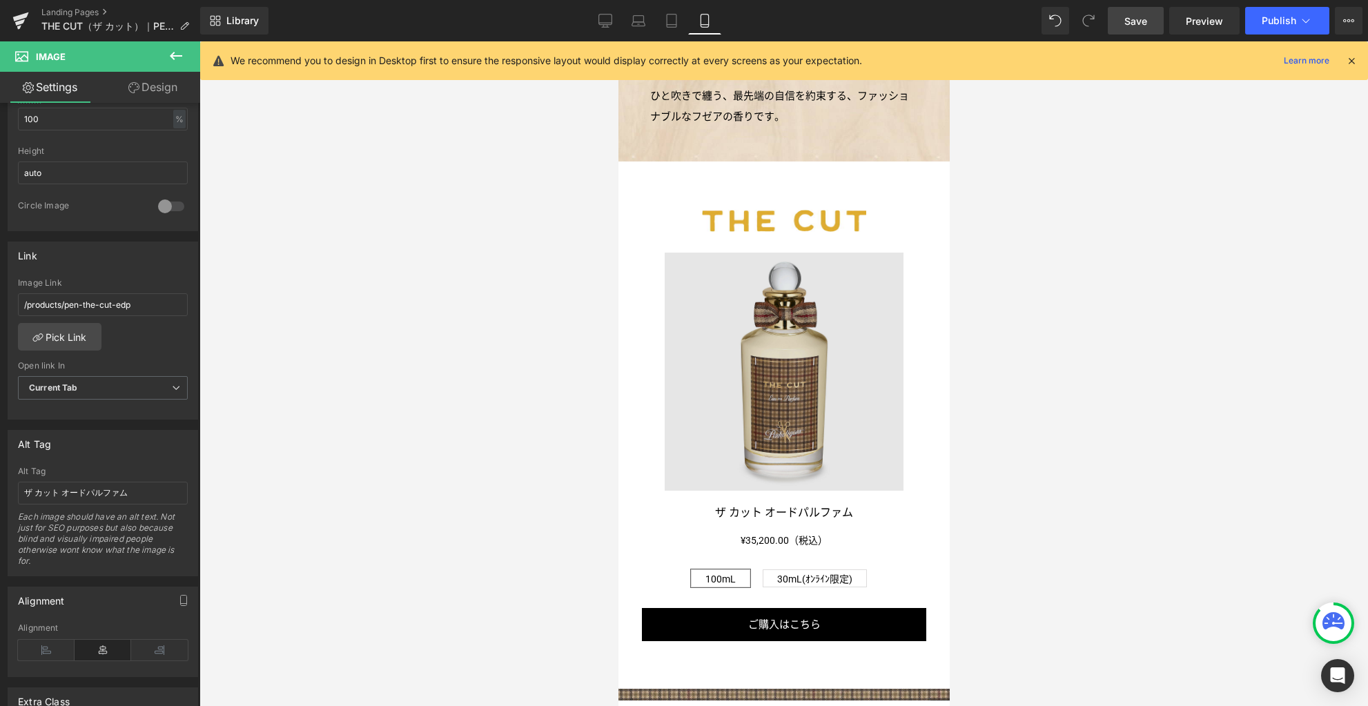
click at [794, 395] on img at bounding box center [783, 372] width 239 height 239
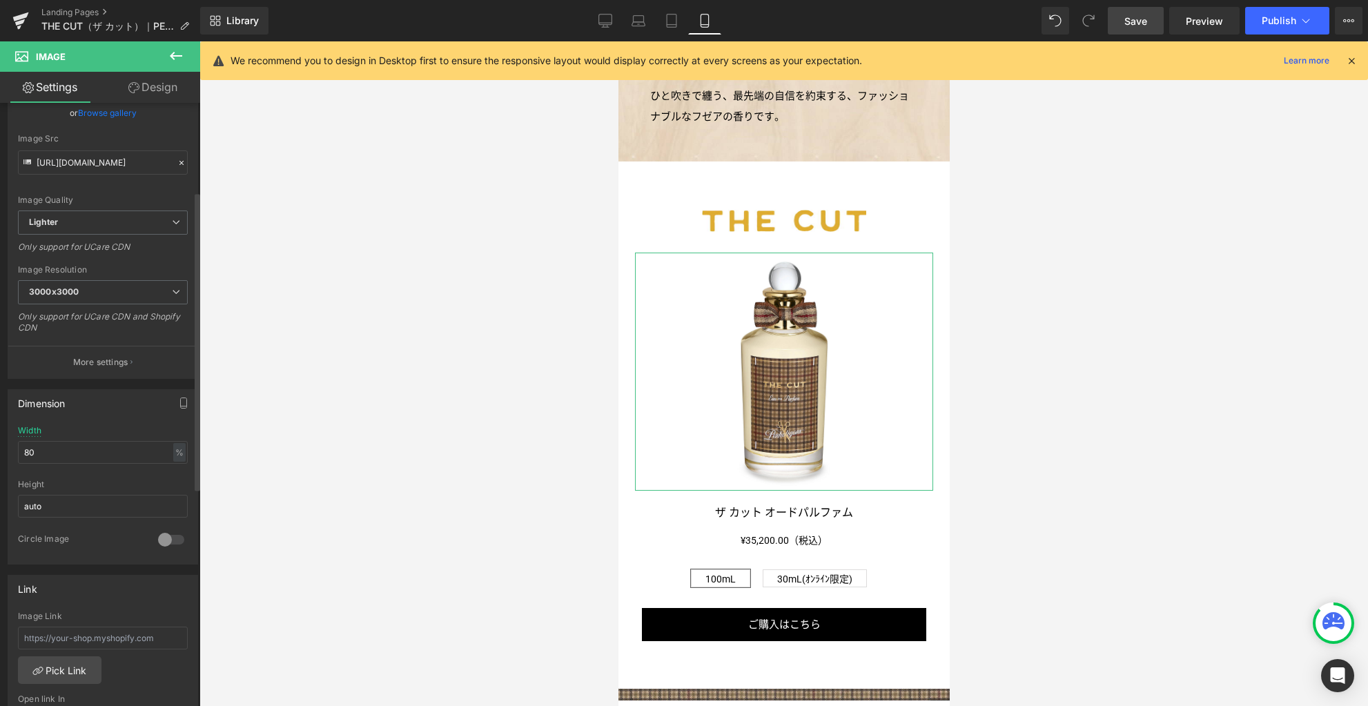
scroll to position [327, 0]
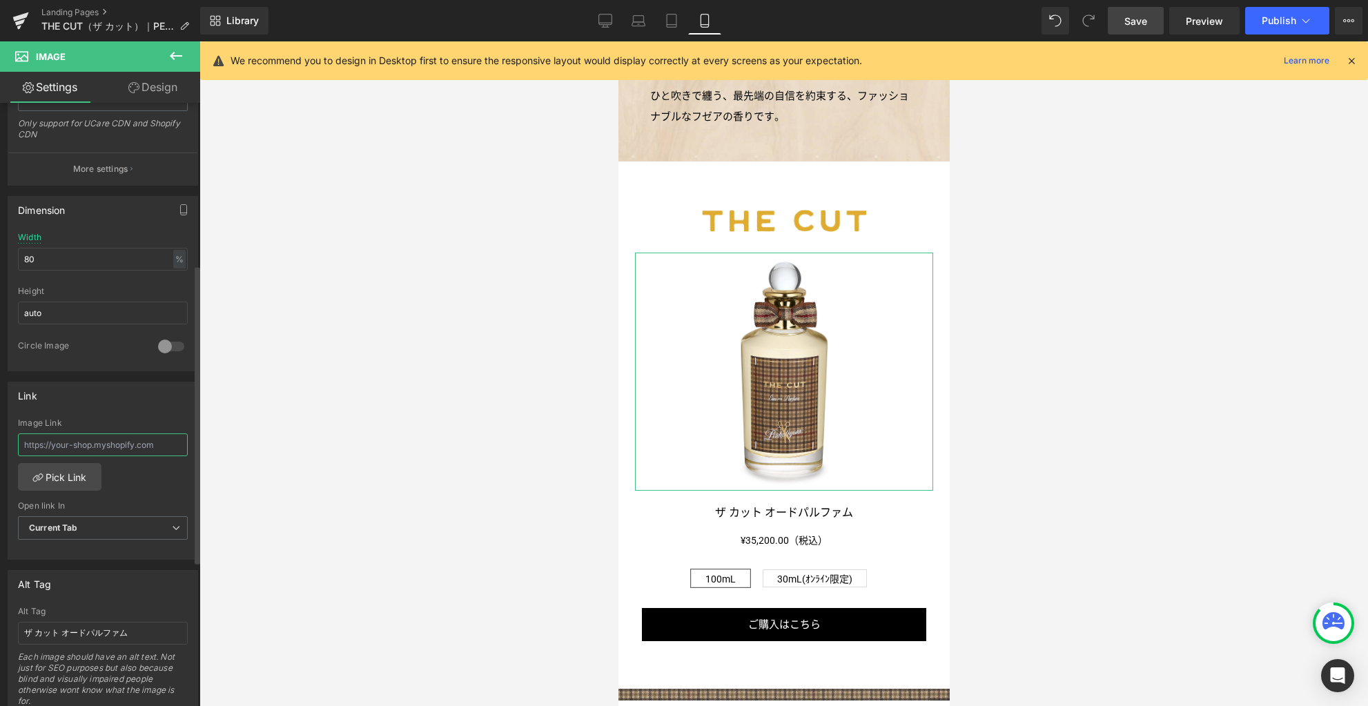
click at [87, 450] on input "text" at bounding box center [103, 444] width 170 height 23
paste input "/products/pen-the-cut-edp"
type input "/products/pen-the-cut-edp"
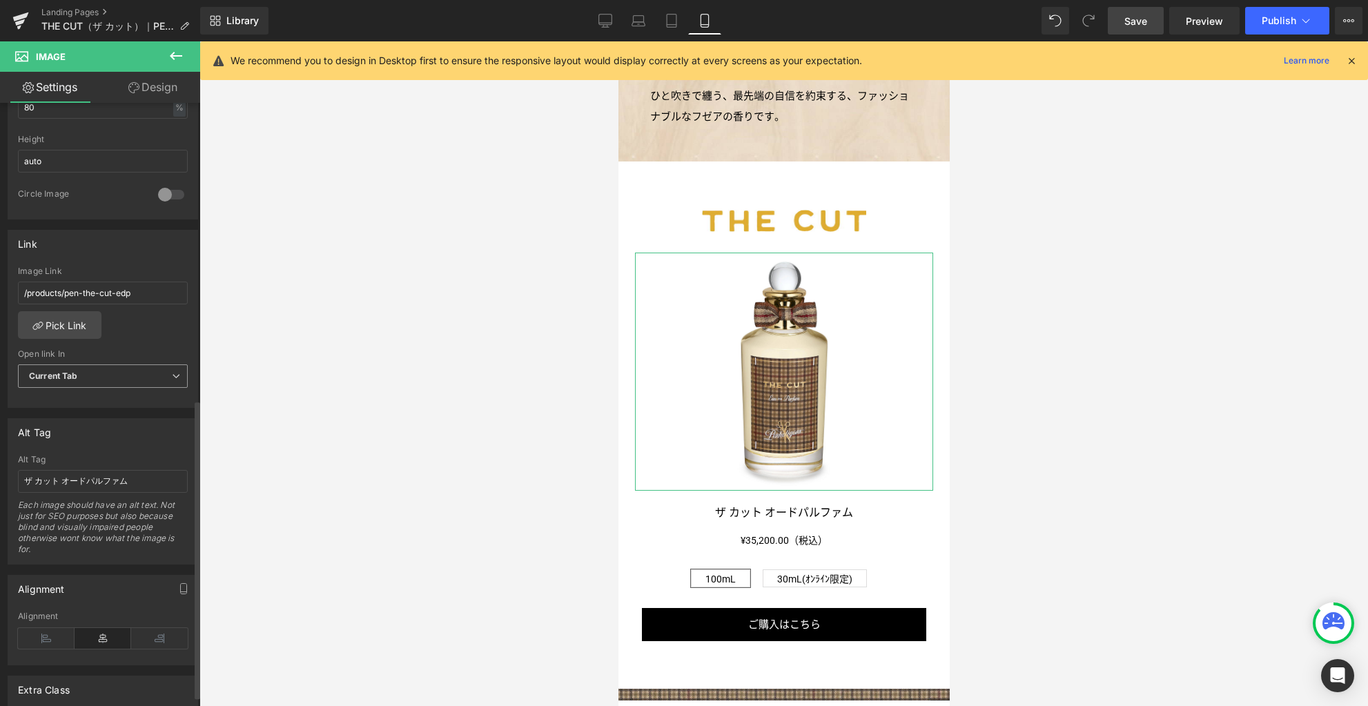
scroll to position [600, 0]
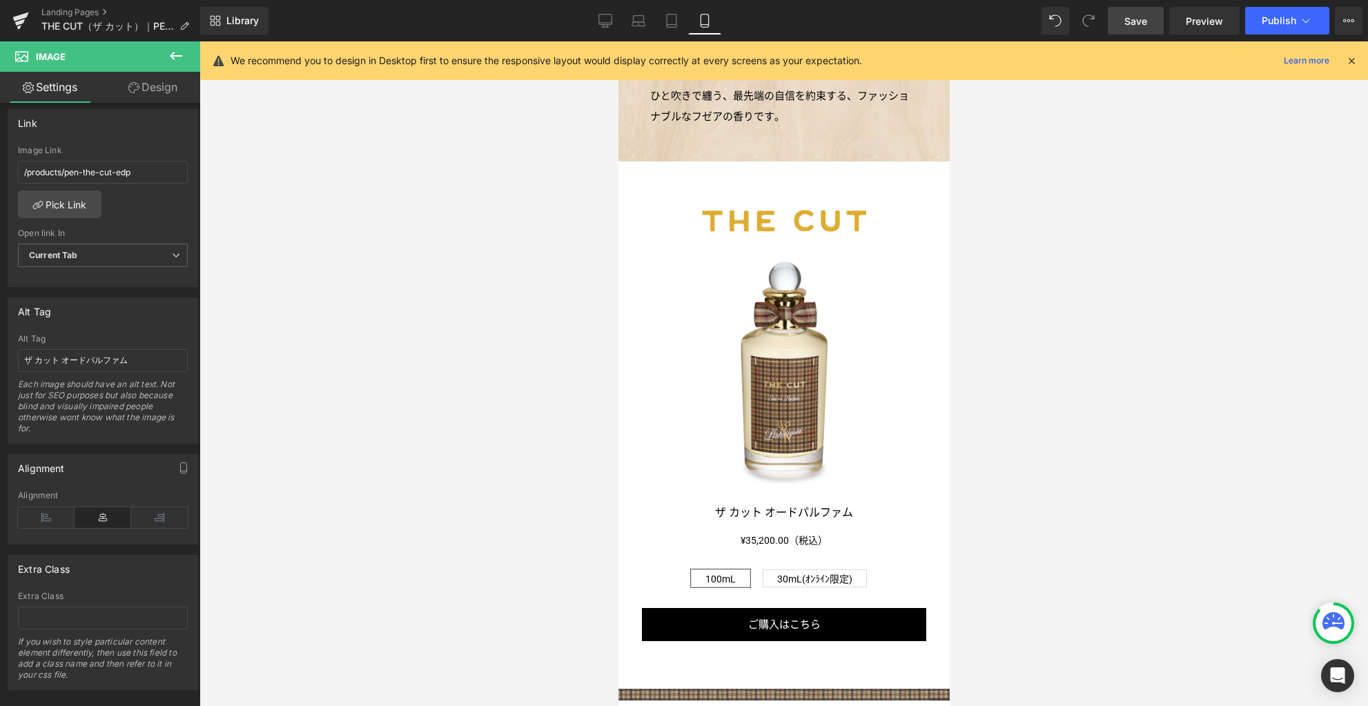
click at [1127, 26] on span "Save" at bounding box center [1135, 21] width 23 height 14
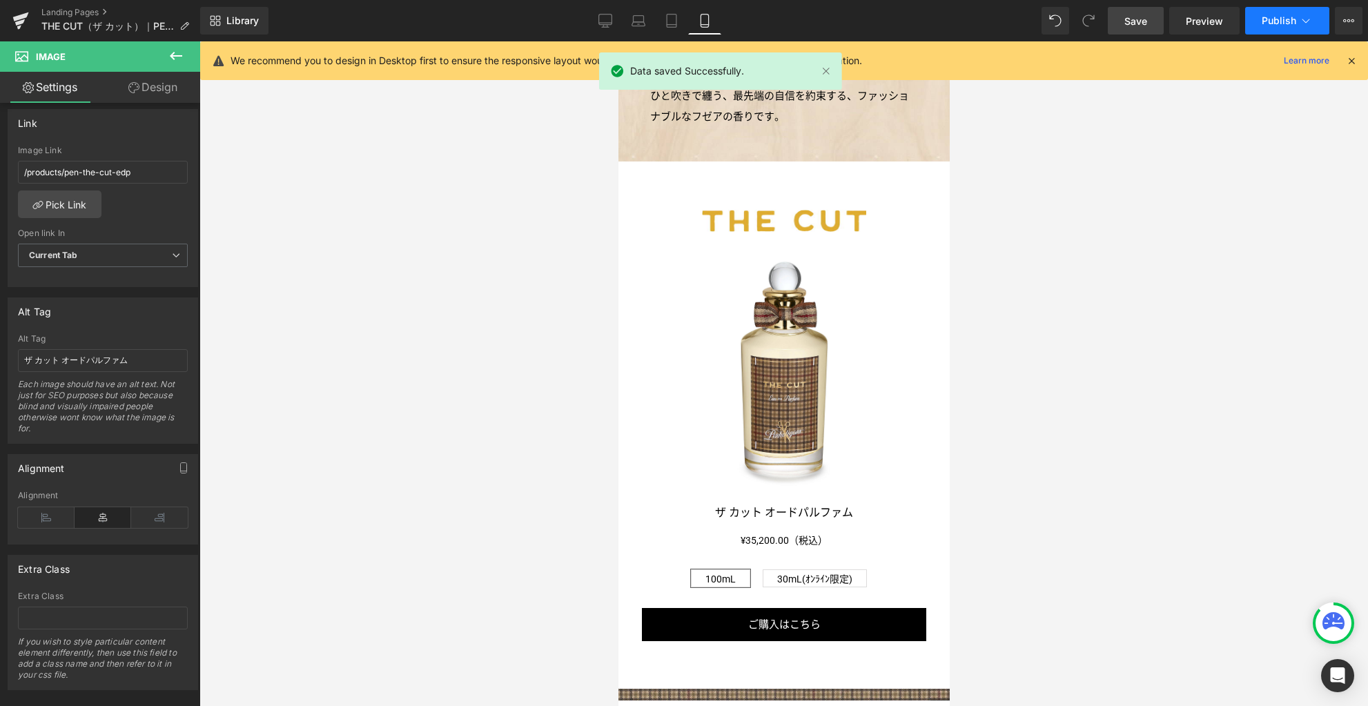
click at [1281, 19] on span "Publish" at bounding box center [1278, 20] width 35 height 11
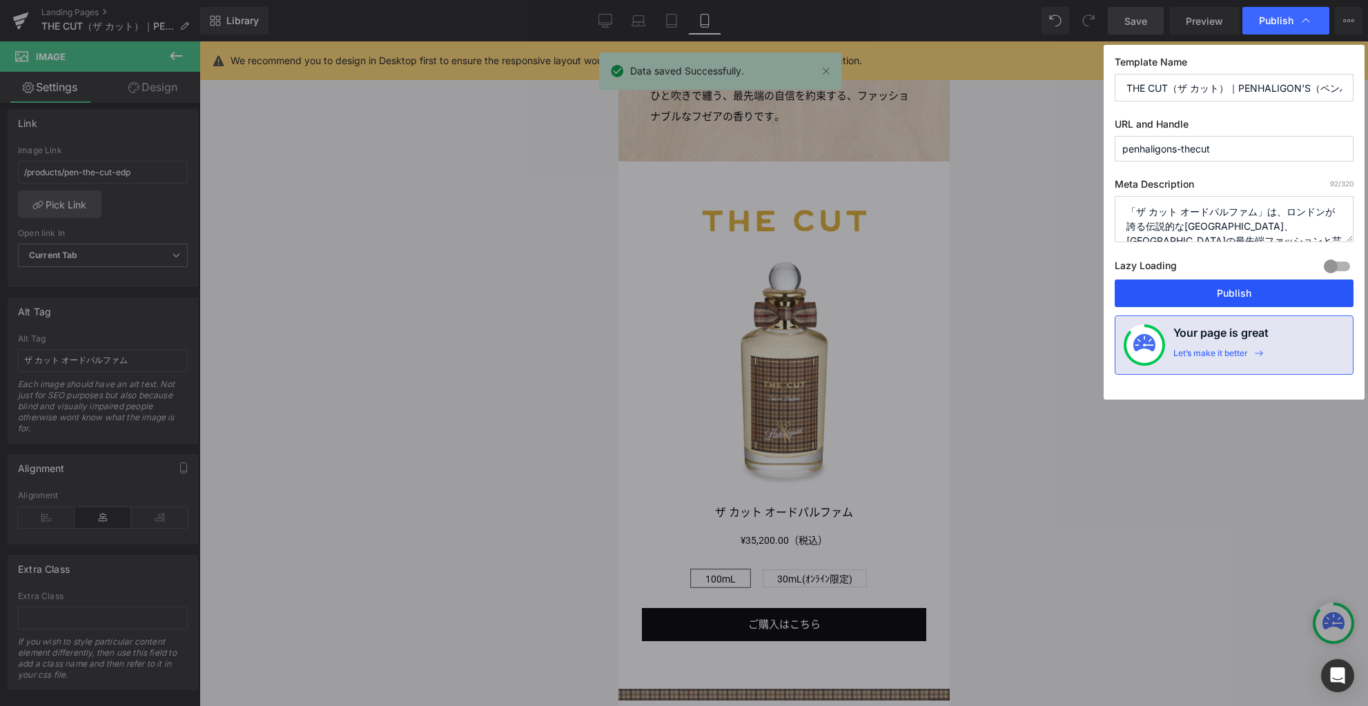
click at [1228, 290] on button "Publish" at bounding box center [1233, 293] width 239 height 28
